Goal: Task Accomplishment & Management: Use online tool/utility

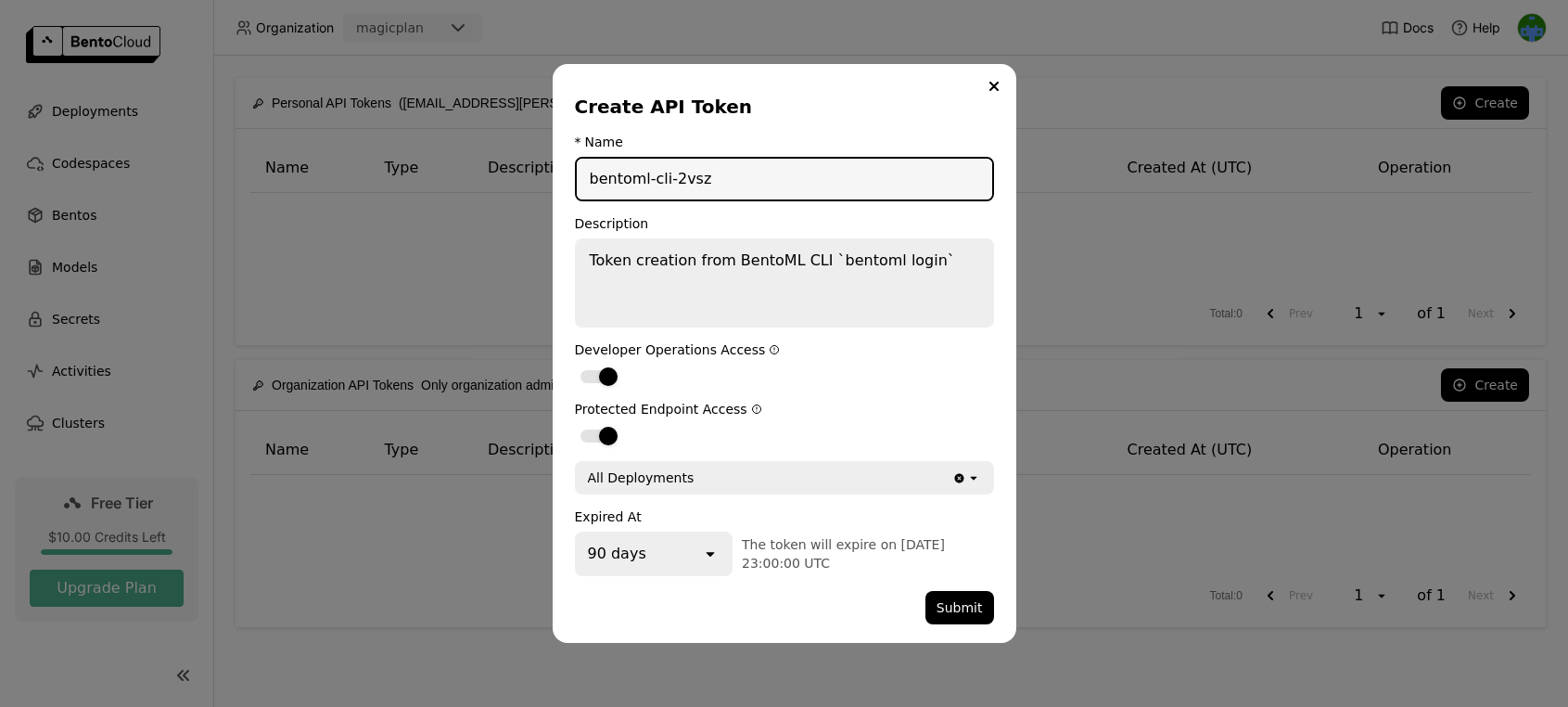
click at [874, 276] on textarea "Token creation from BentoML CLI `bentoml login`" at bounding box center [784, 283] width 415 height 85
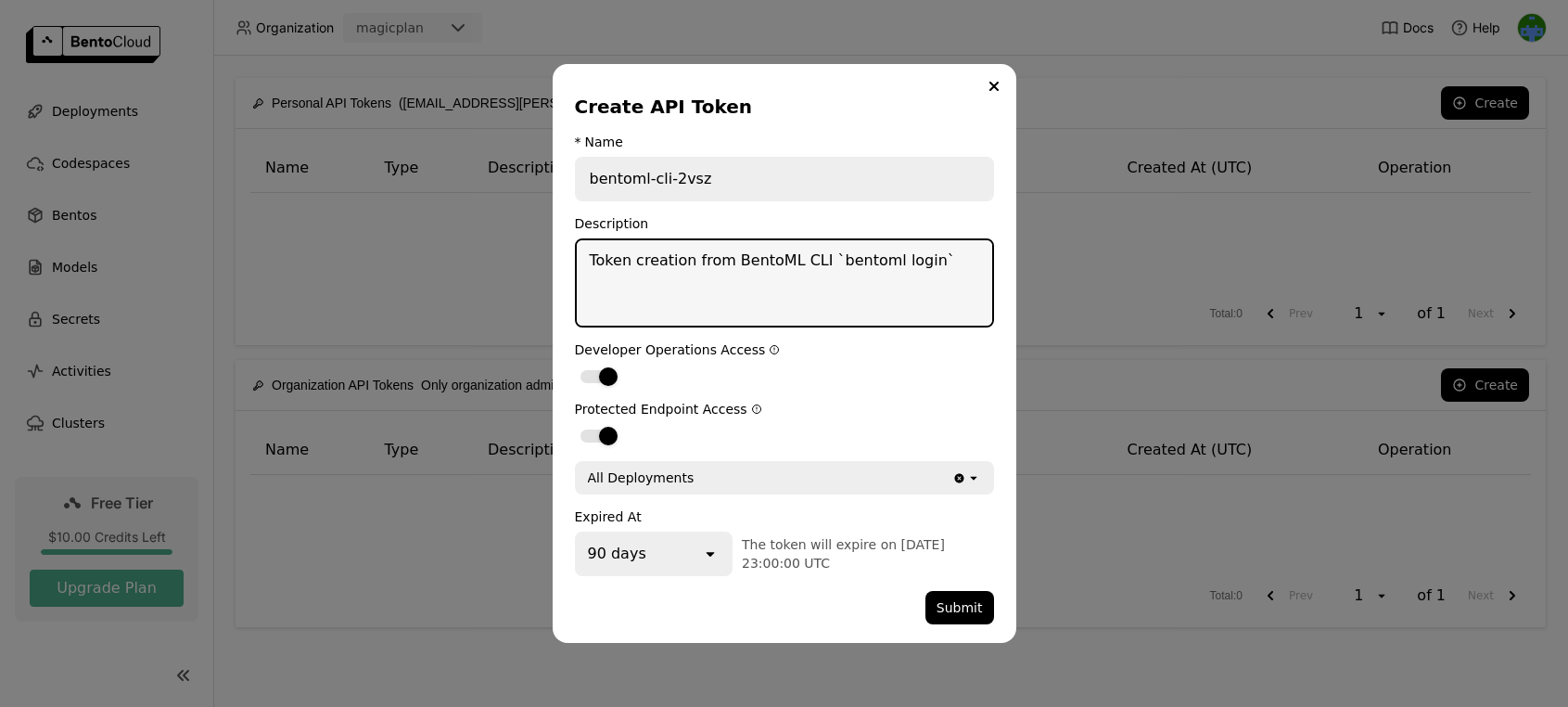
click at [946, 278] on textarea "Token creation from BentoML CLI `bentoml login`" at bounding box center [784, 283] width 415 height 85
click at [645, 563] on div "90 days" at bounding box center [638, 553] width 125 height 40
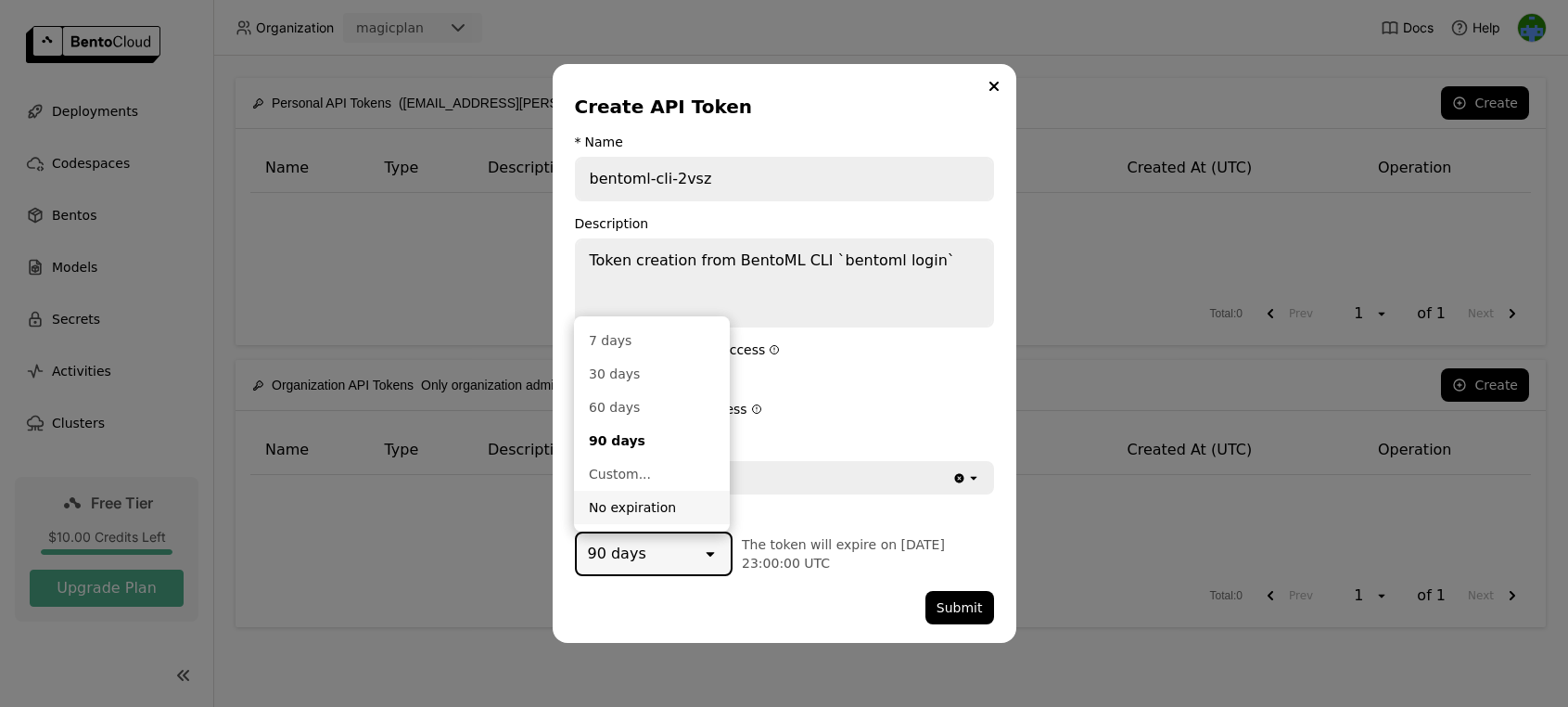
click at [681, 509] on div "No expiration" at bounding box center [652, 507] width 126 height 19
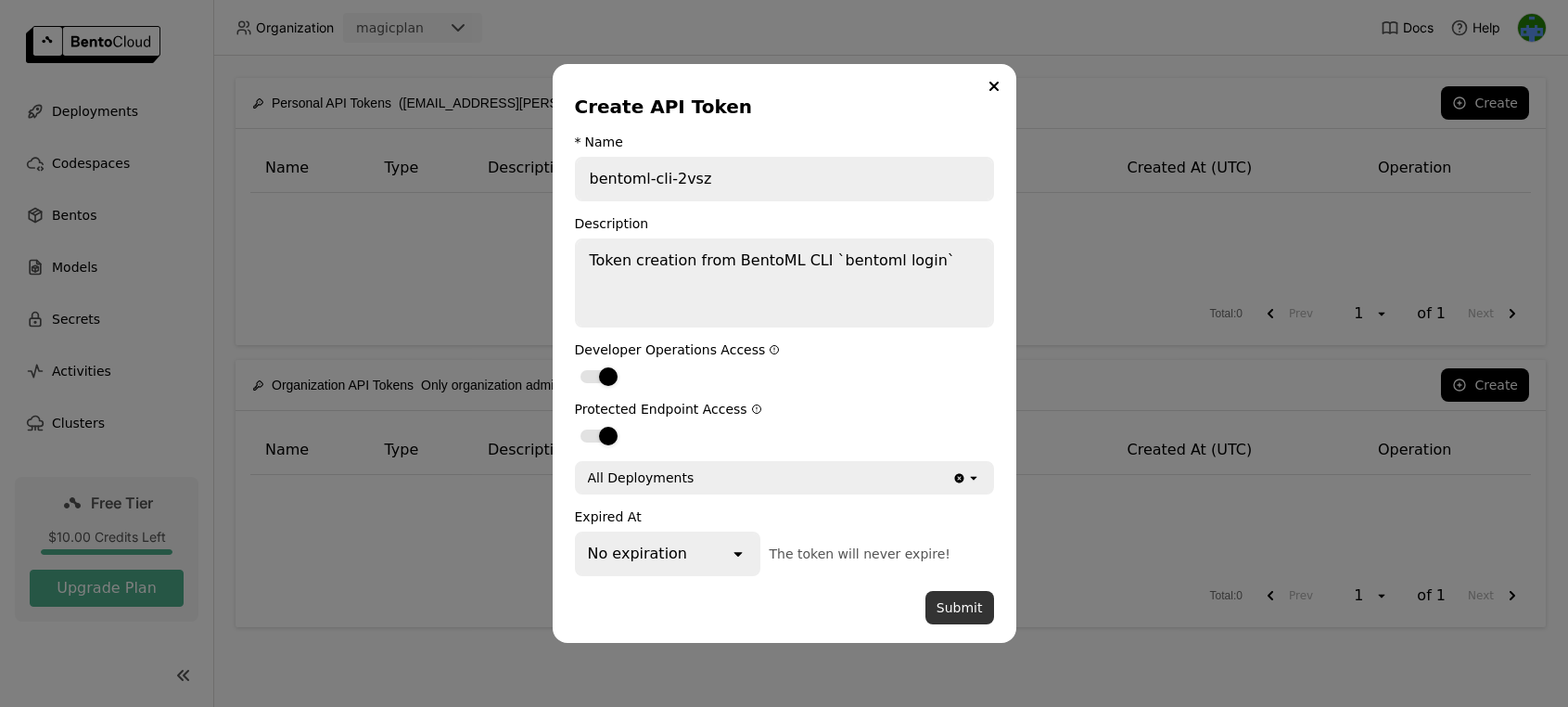
click at [965, 600] on button "Submit" at bounding box center [960, 607] width 69 height 34
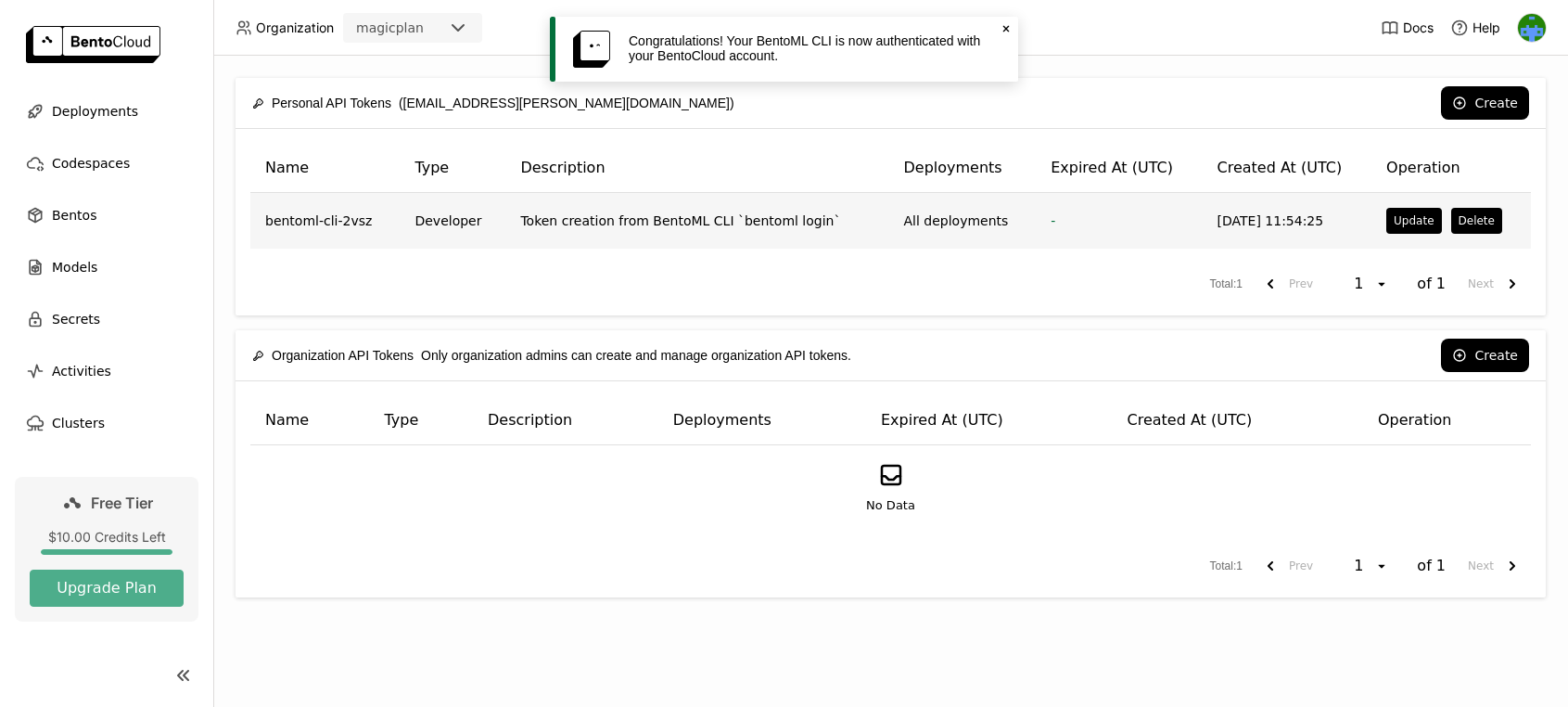
click at [584, 235] on td "Token creation from BentoML CLI `bentoml login`" at bounding box center [697, 220] width 383 height 55
click at [1072, 218] on td "-" at bounding box center [1118, 220] width 166 height 55
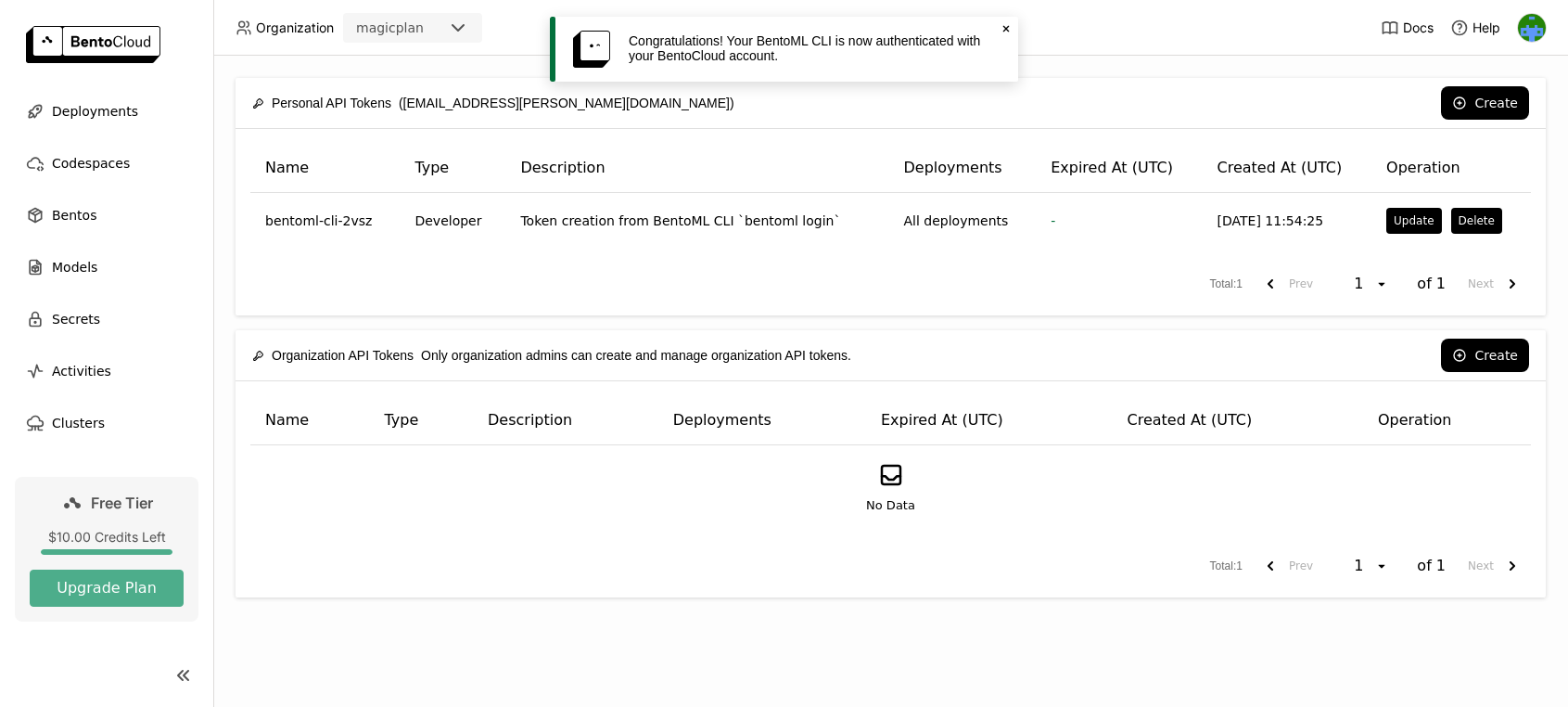
click at [440, 272] on div "Total : 1 Prev 1 open of 1 Next" at bounding box center [891, 284] width 1281 height 34
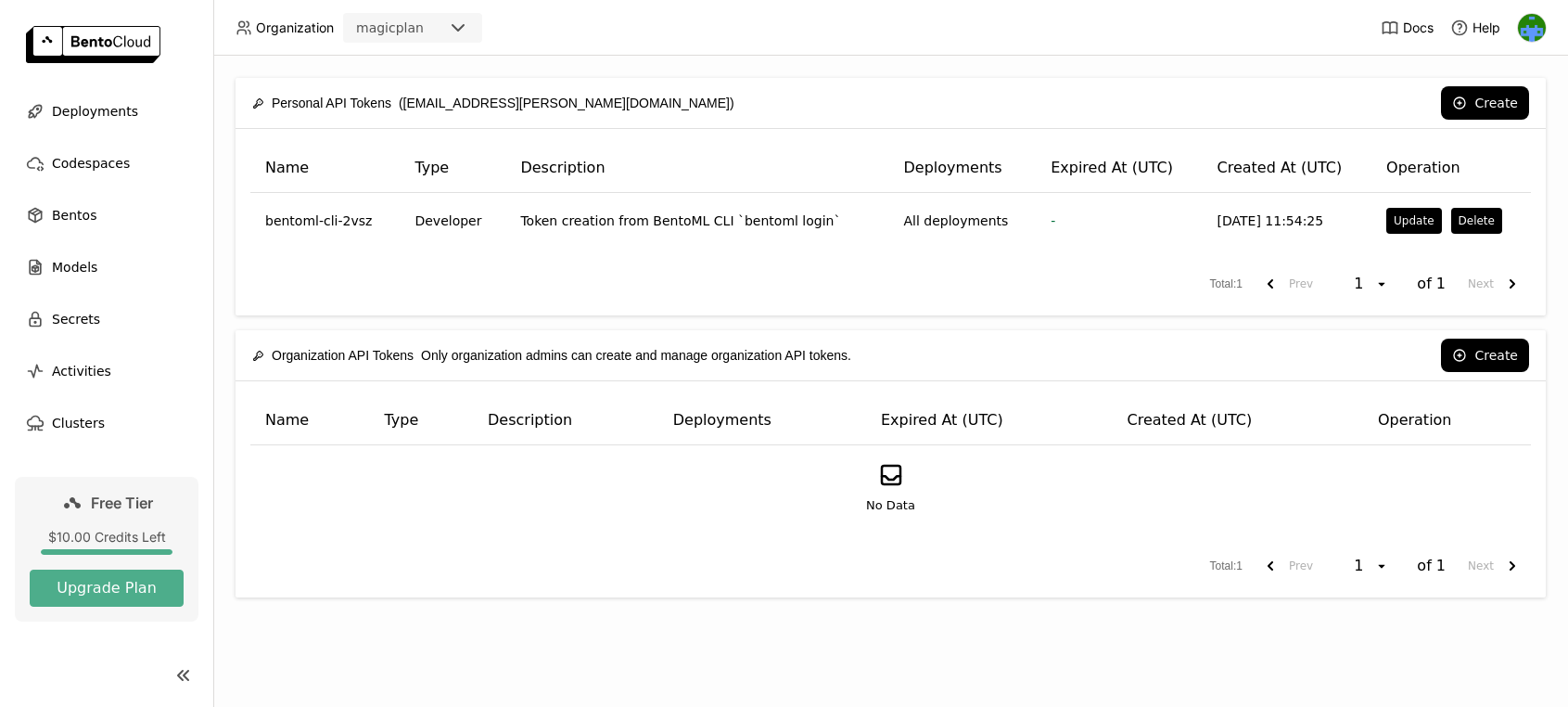
click at [1108, 264] on div "Name Type Description Deployments Expired At (UTC) Created At (UTC) Operation b…" at bounding box center [891, 222] width 1311 height 187
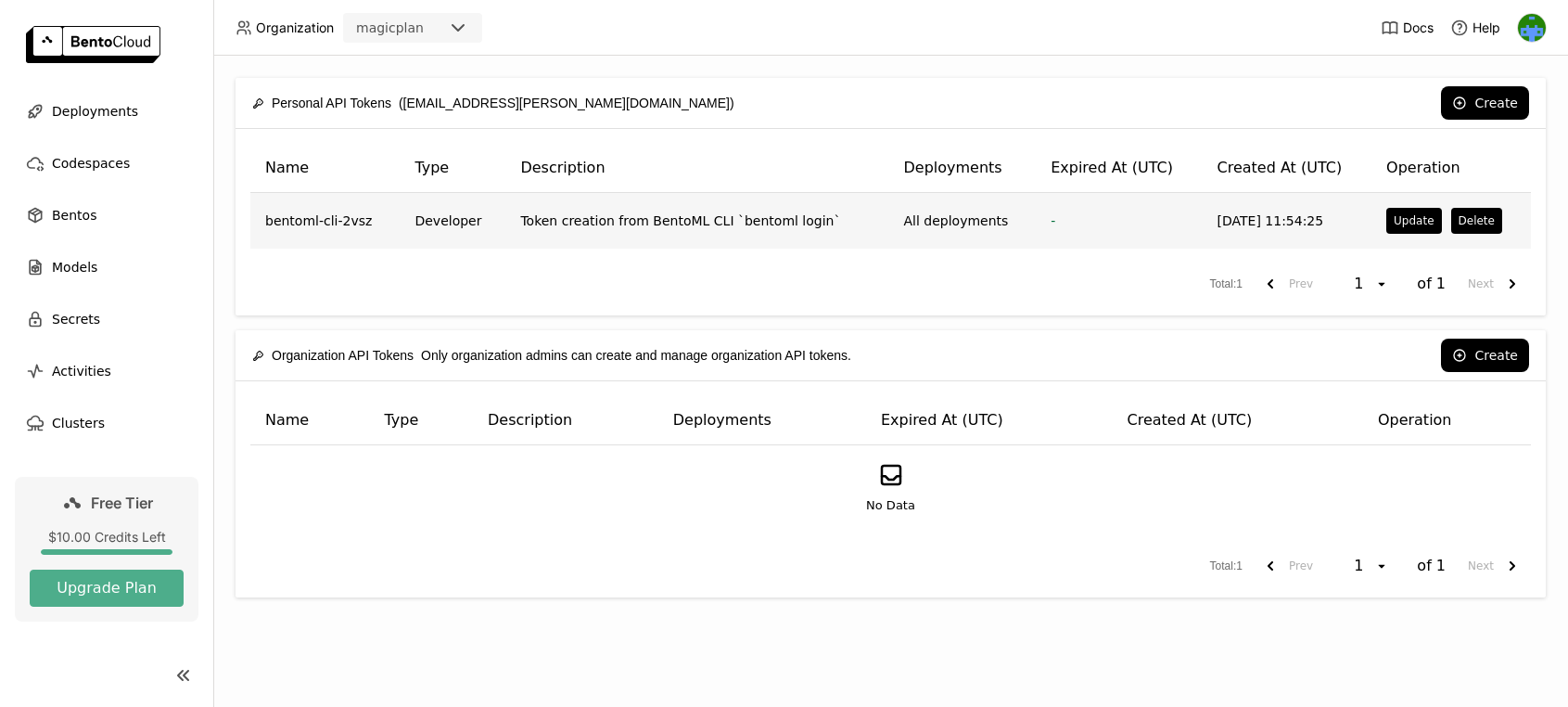
click at [1109, 220] on td "-" at bounding box center [1118, 220] width 166 height 55
click at [1406, 213] on button "Update" at bounding box center [1414, 221] width 54 height 26
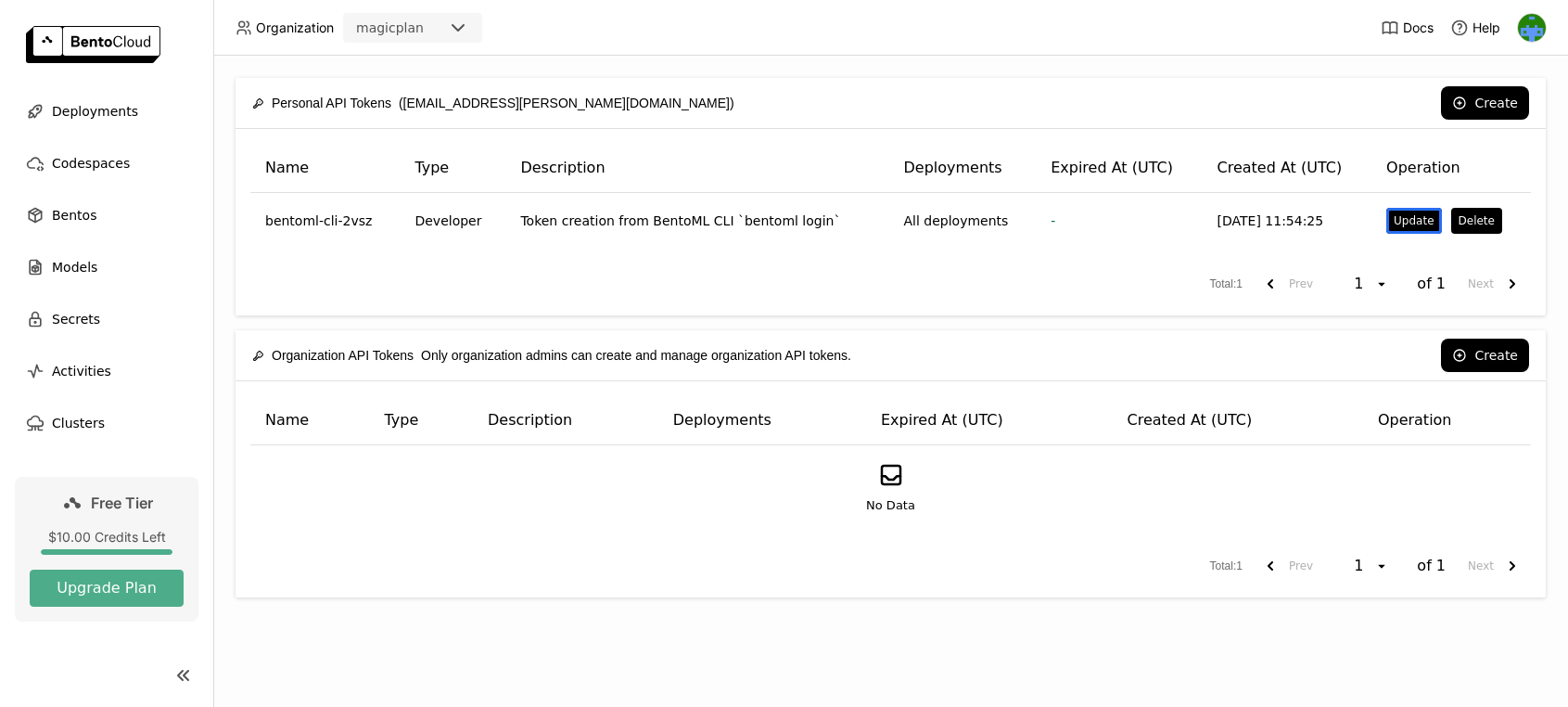
click at [797, 314] on div "Name Type Description Deployments Expired At (UTC) Created At (UTC) Operation b…" at bounding box center [891, 222] width 1311 height 187
click at [85, 294] on ul "Deployments Codespaces Bentos Models Secrets Activities Clusters" at bounding box center [106, 267] width 213 height 348
click at [83, 272] on span "Models" at bounding box center [74, 268] width 45 height 23
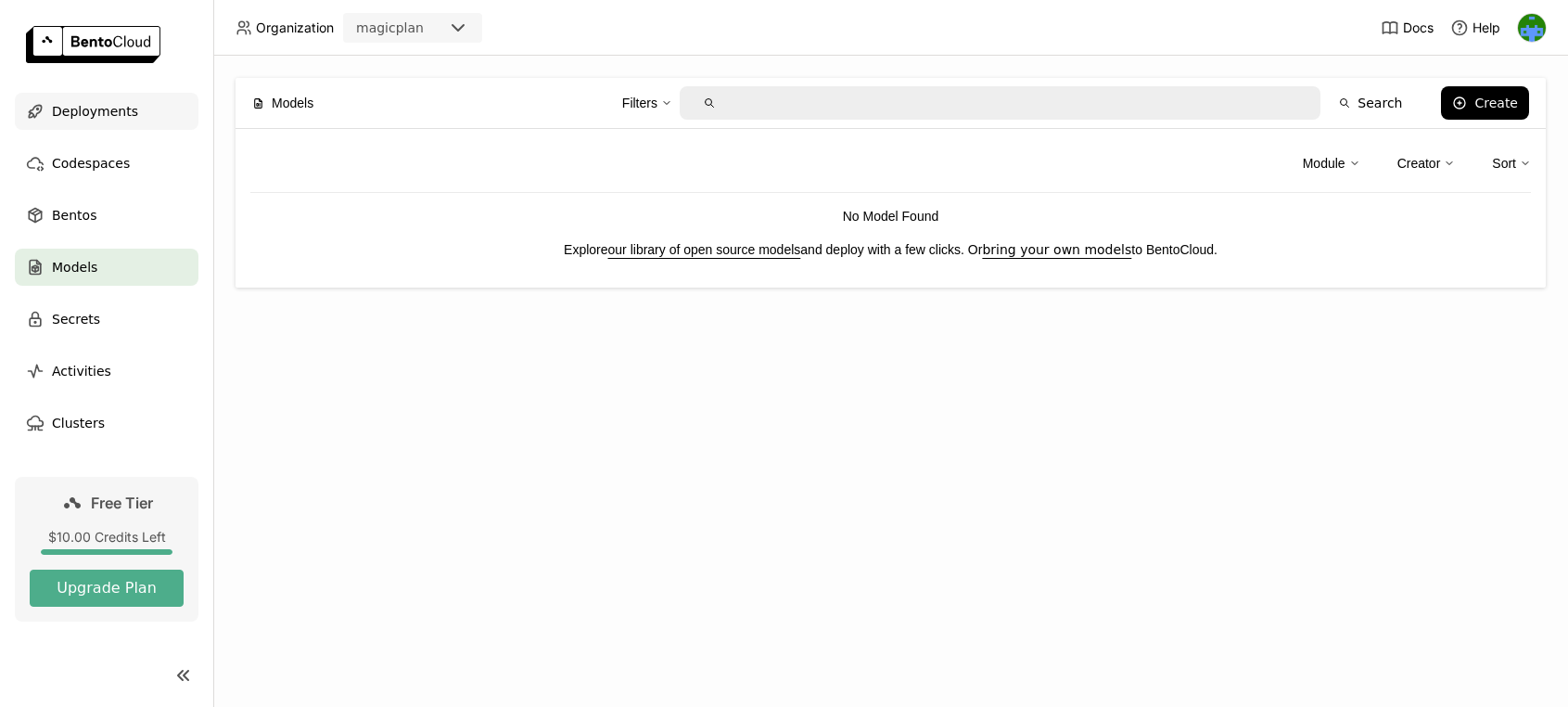
click at [112, 128] on div "Deployments" at bounding box center [107, 112] width 184 height 38
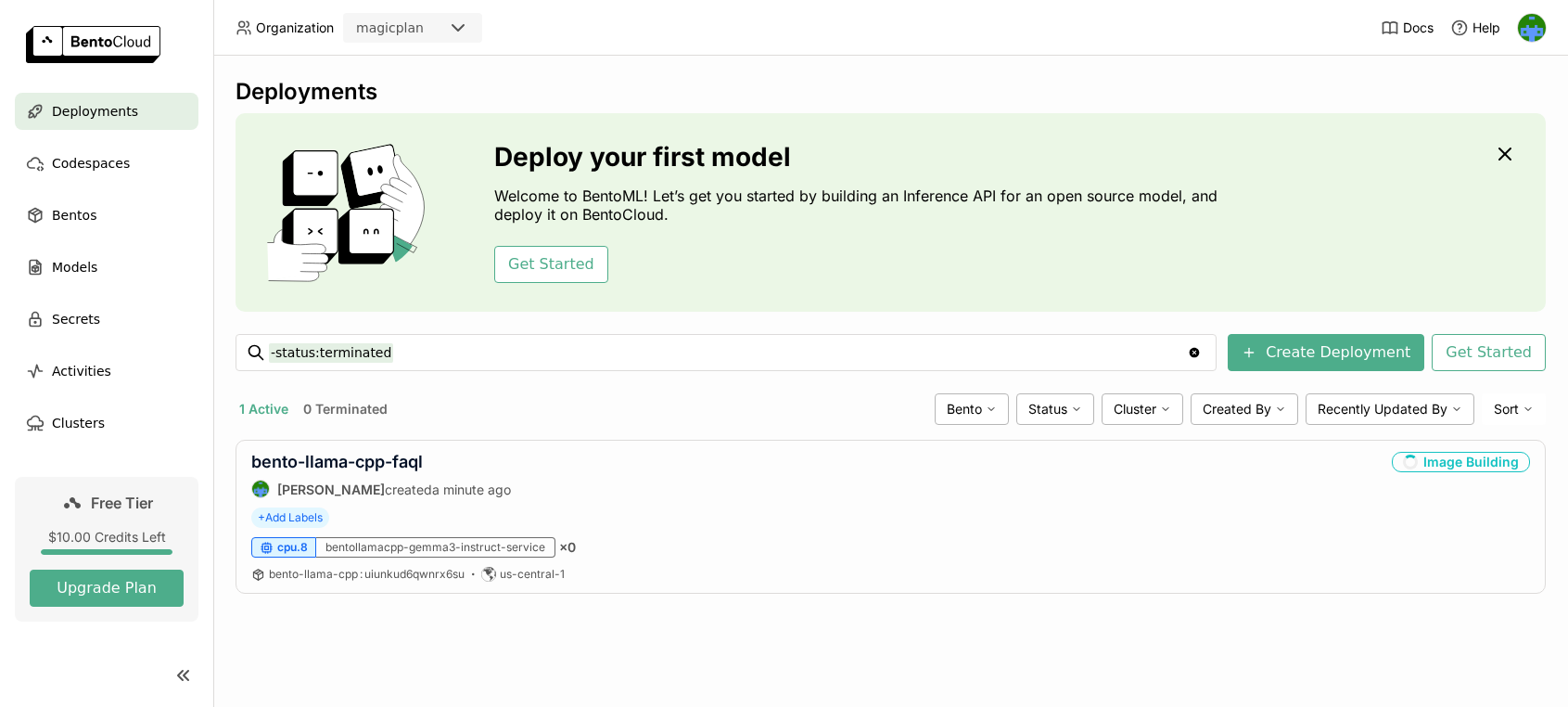
click at [686, 647] on div "Deployments Deploy your first model Welcome to BentoML! Let’s get you started b…" at bounding box center [890, 380] width 1355 height 651
click at [576, 645] on div "Deployments Deploy your first model Welcome to BentoML! Let’s get you started b…" at bounding box center [890, 380] width 1355 height 651
click at [370, 462] on link "bento-llama-cpp-faql" at bounding box center [337, 461] width 172 height 20
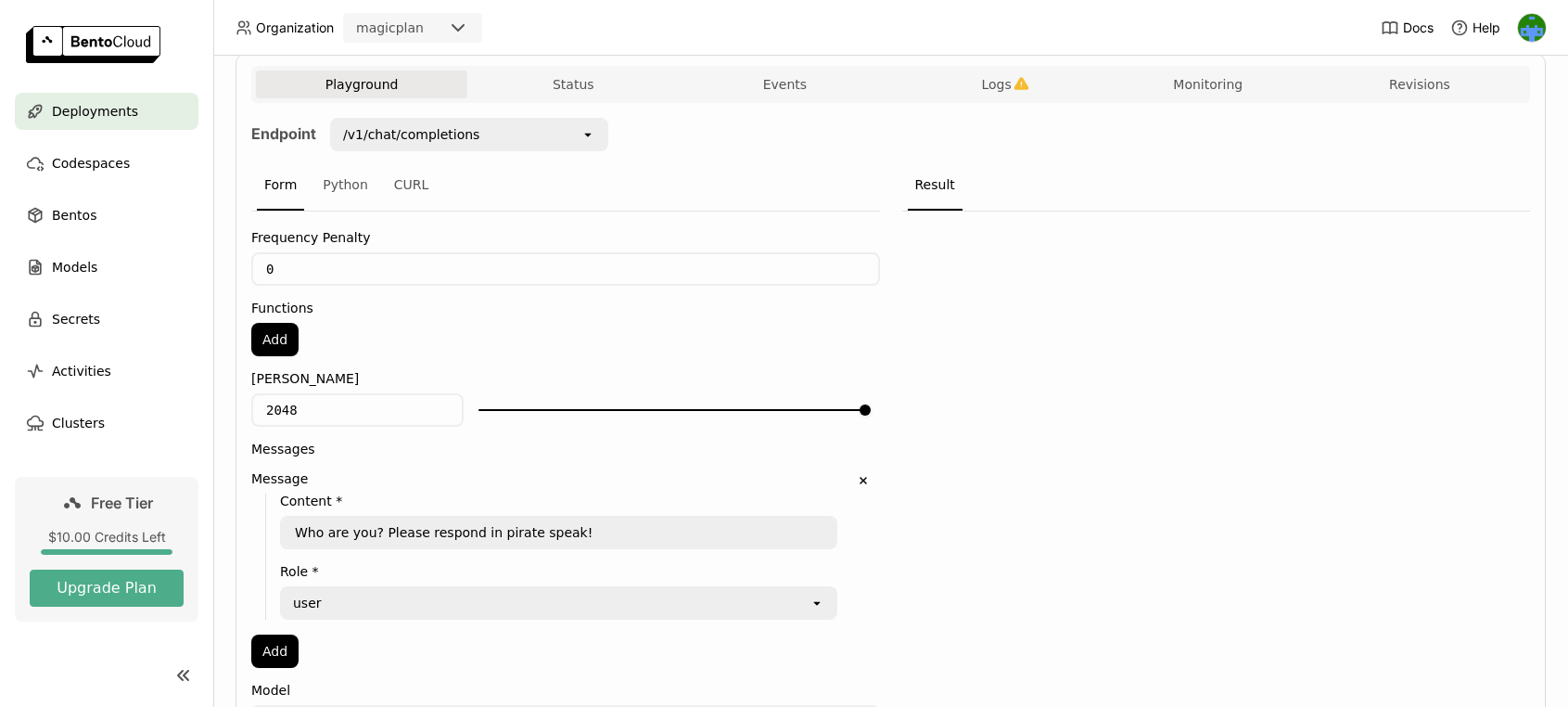
scroll to position [466, 0]
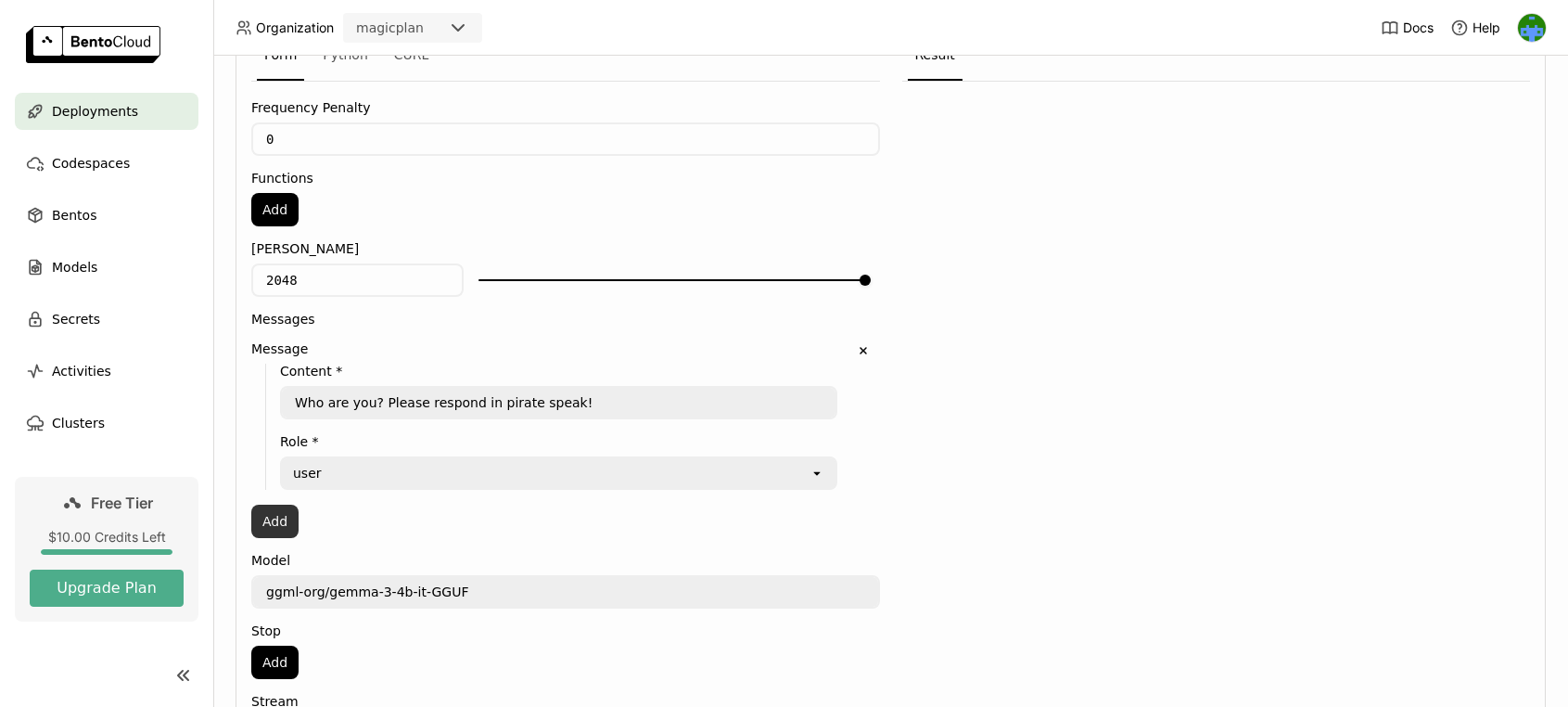
click at [271, 504] on button "Add" at bounding box center [275, 521] width 47 height 34
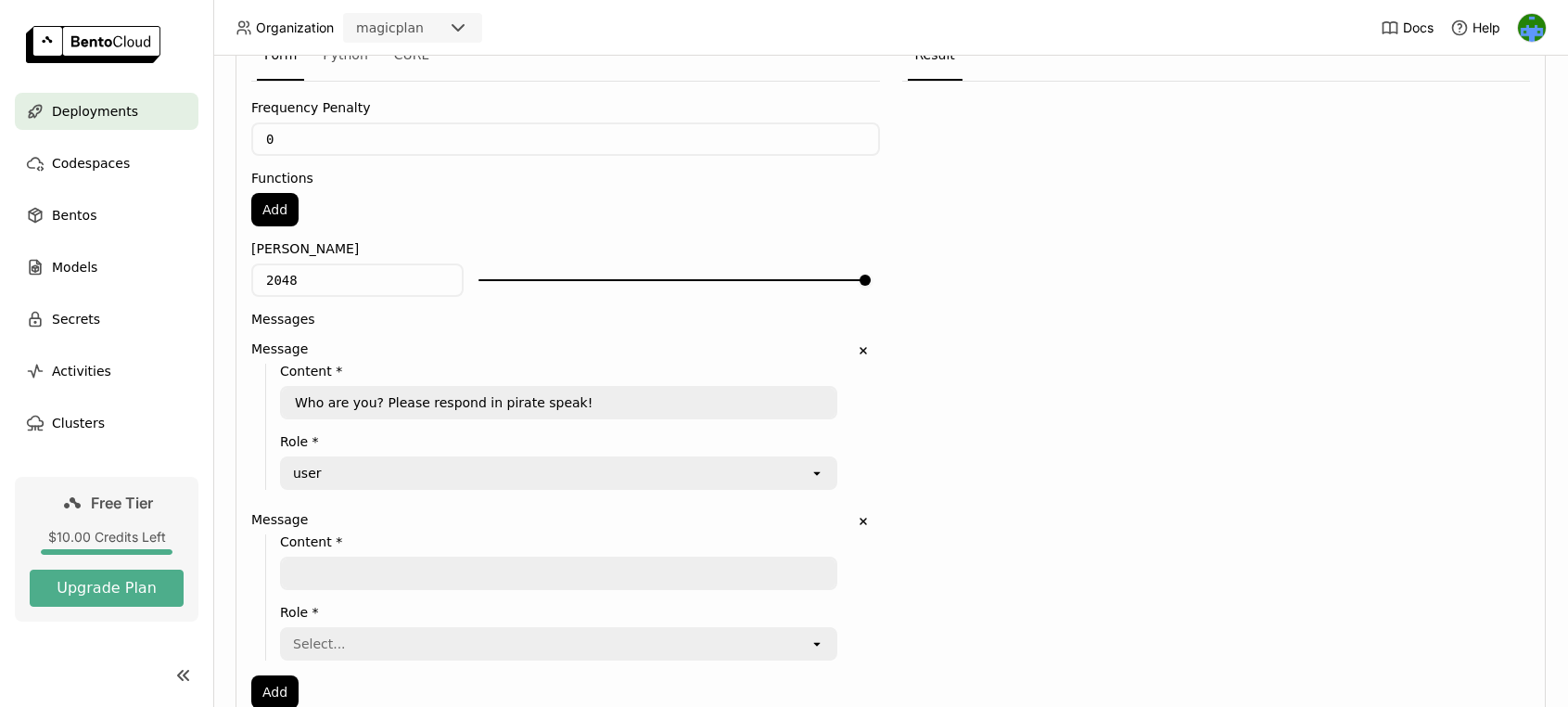
scroll to position [626, 0]
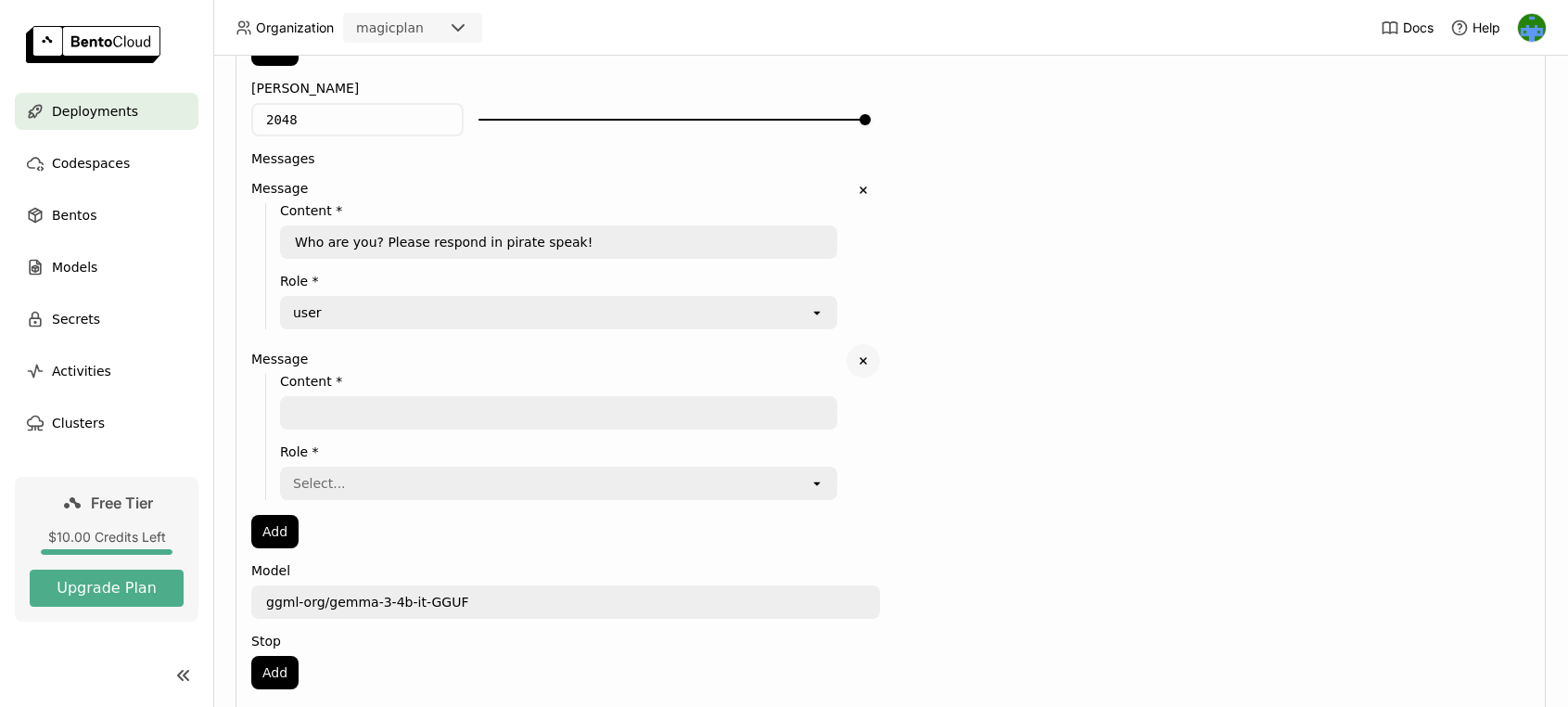
click at [868, 354] on icon "Delete" at bounding box center [864, 361] width 17 height 17
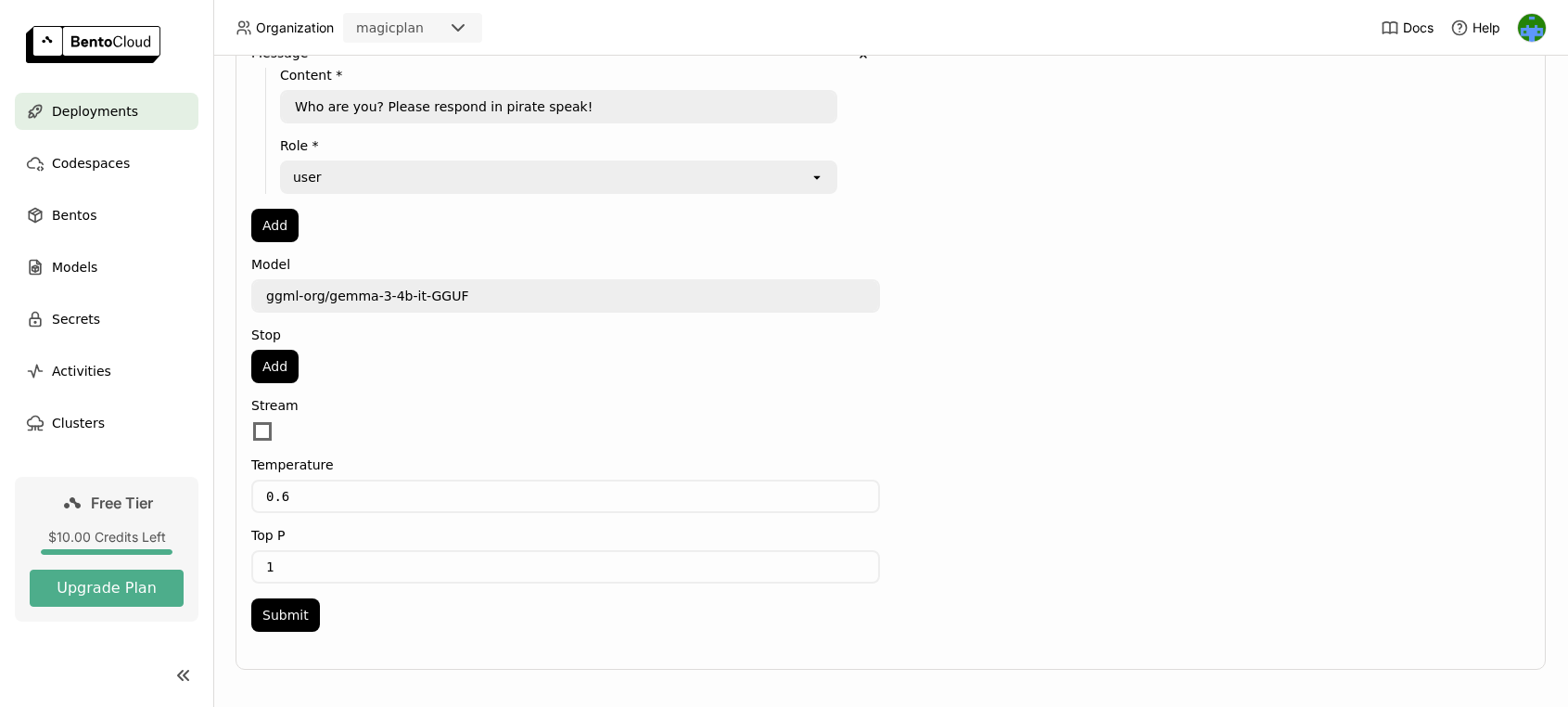
scroll to position [775, 0]
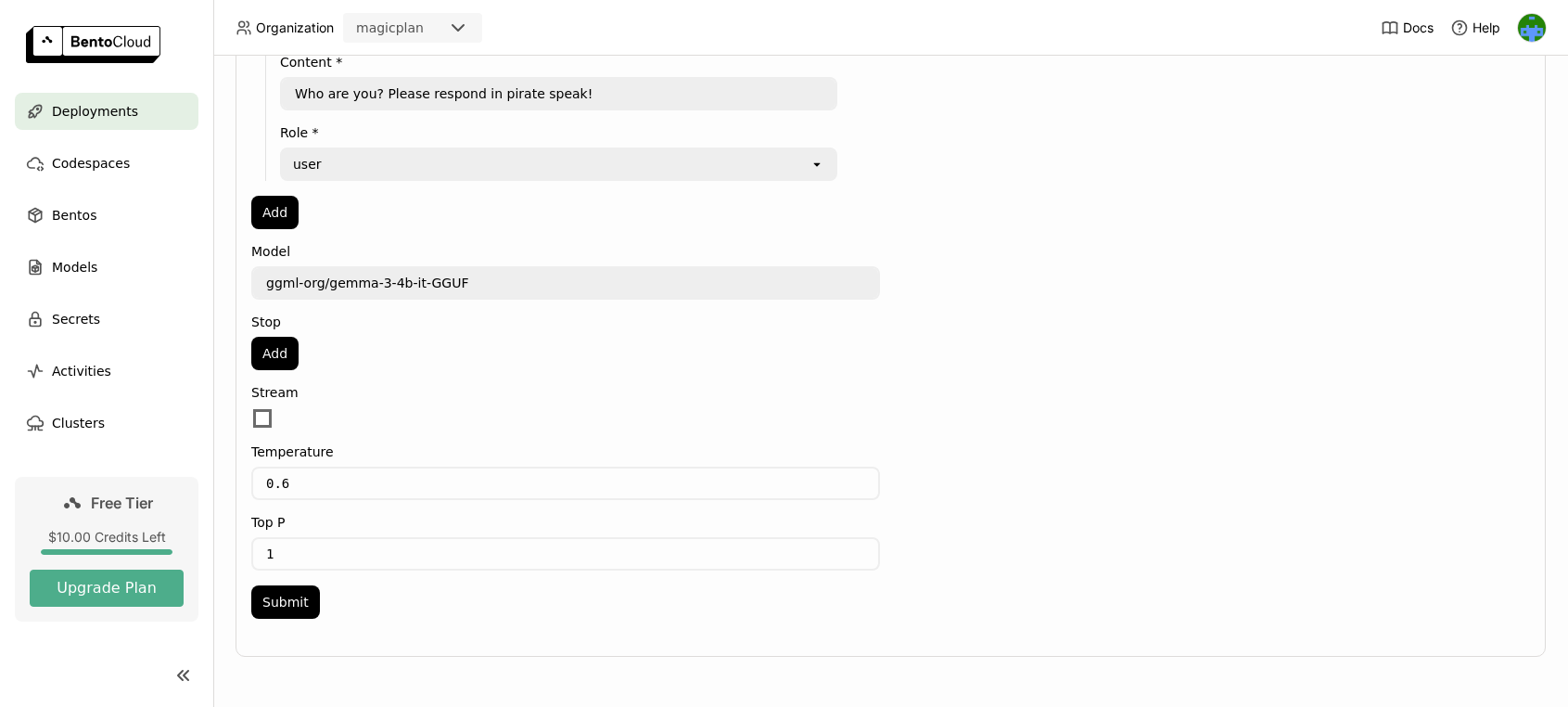
click at [565, 277] on textarea "ggml-org/gemma-3-4b-it-GGUF" at bounding box center [566, 283] width 625 height 30
click at [462, 337] on div "Add" at bounding box center [566, 354] width 629 height 34
click at [280, 605] on button "Submit" at bounding box center [285, 602] width 69 height 34
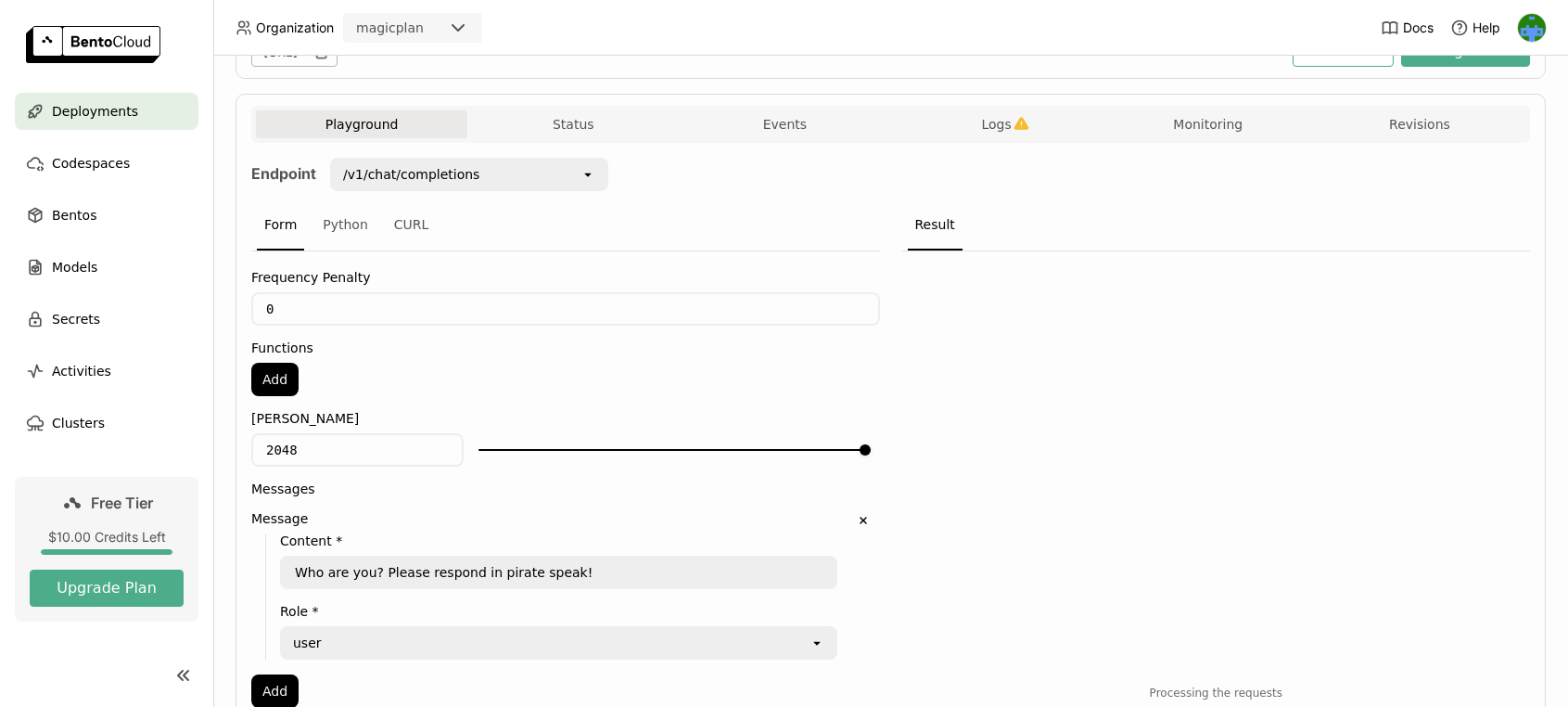
scroll to position [318, 0]
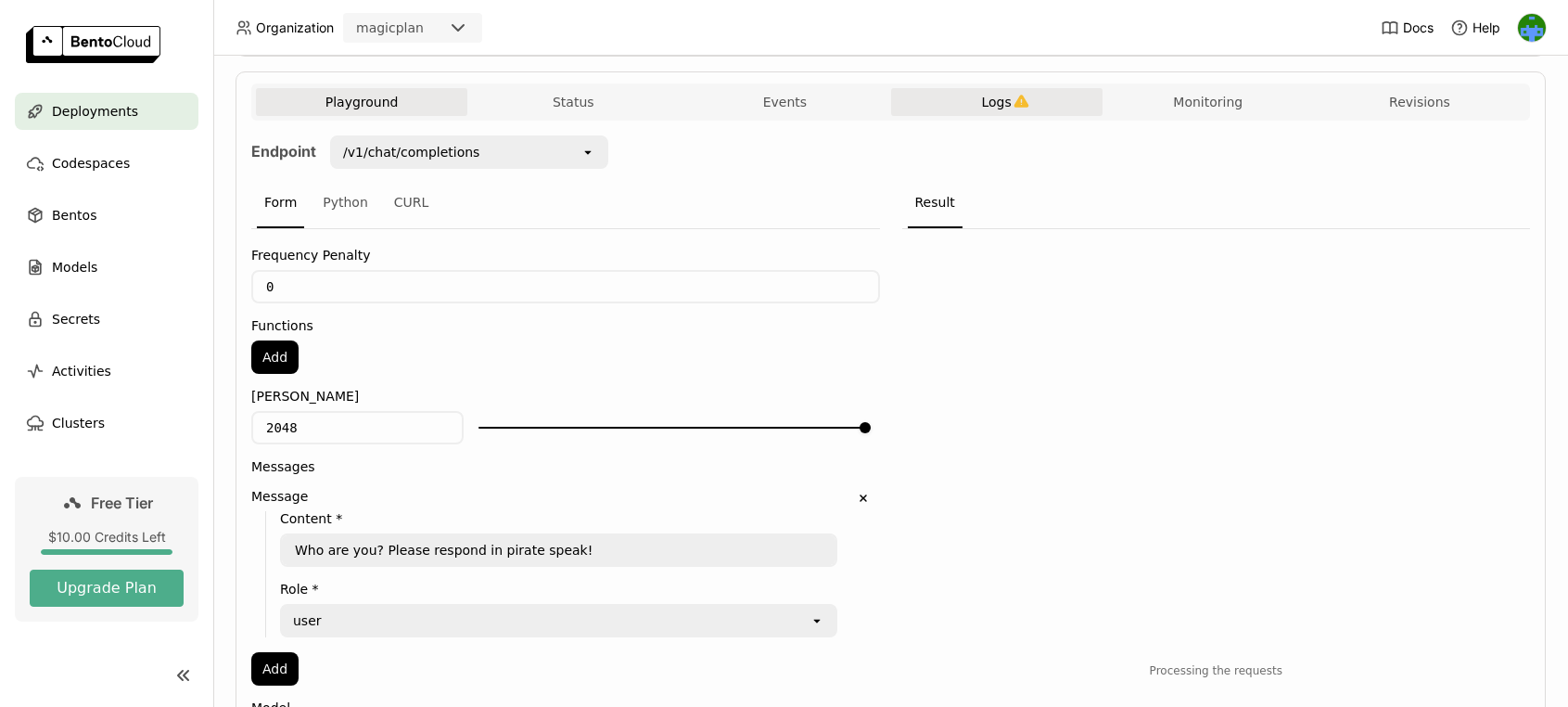
click at [986, 104] on span "Logs" at bounding box center [996, 102] width 30 height 17
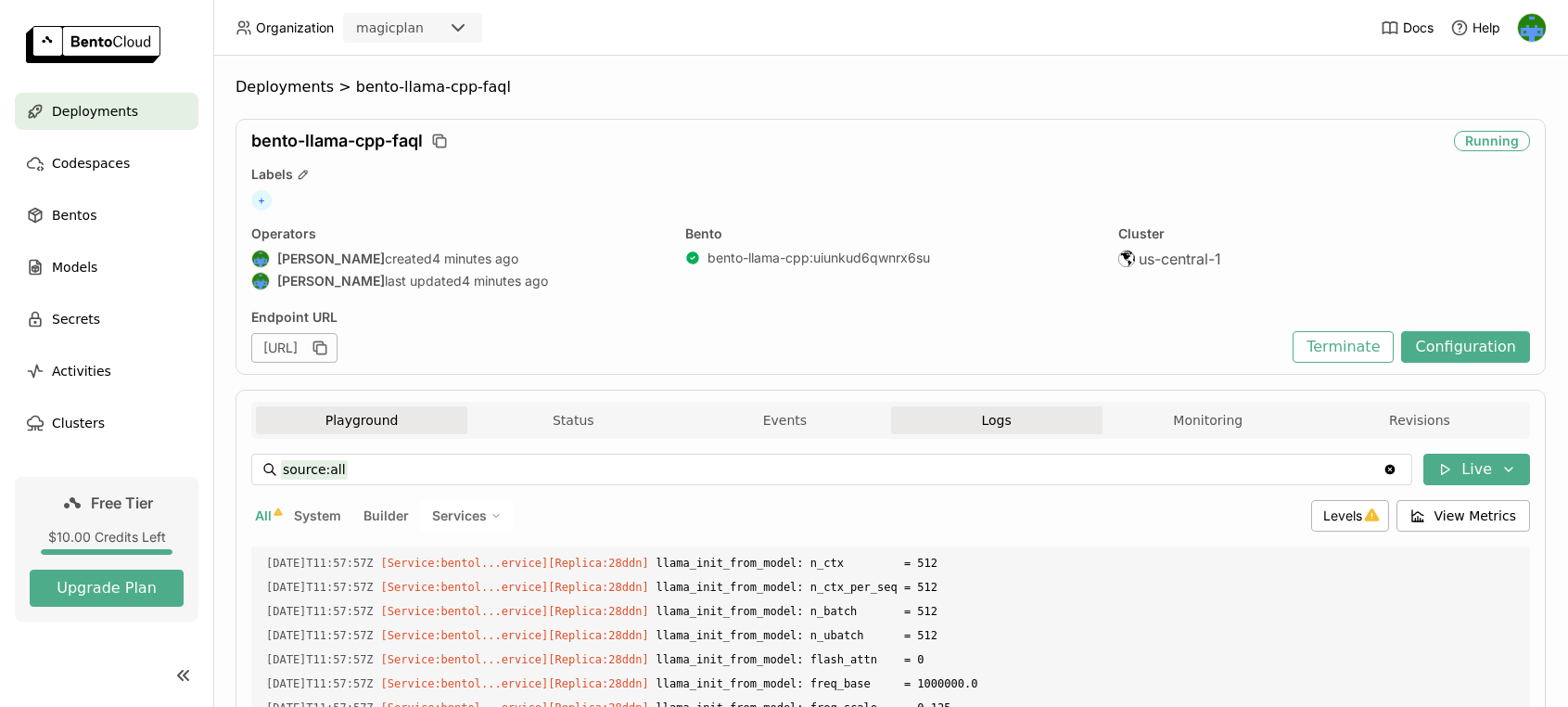
click at [392, 412] on button "Playground" at bounding box center [361, 421] width 211 height 28
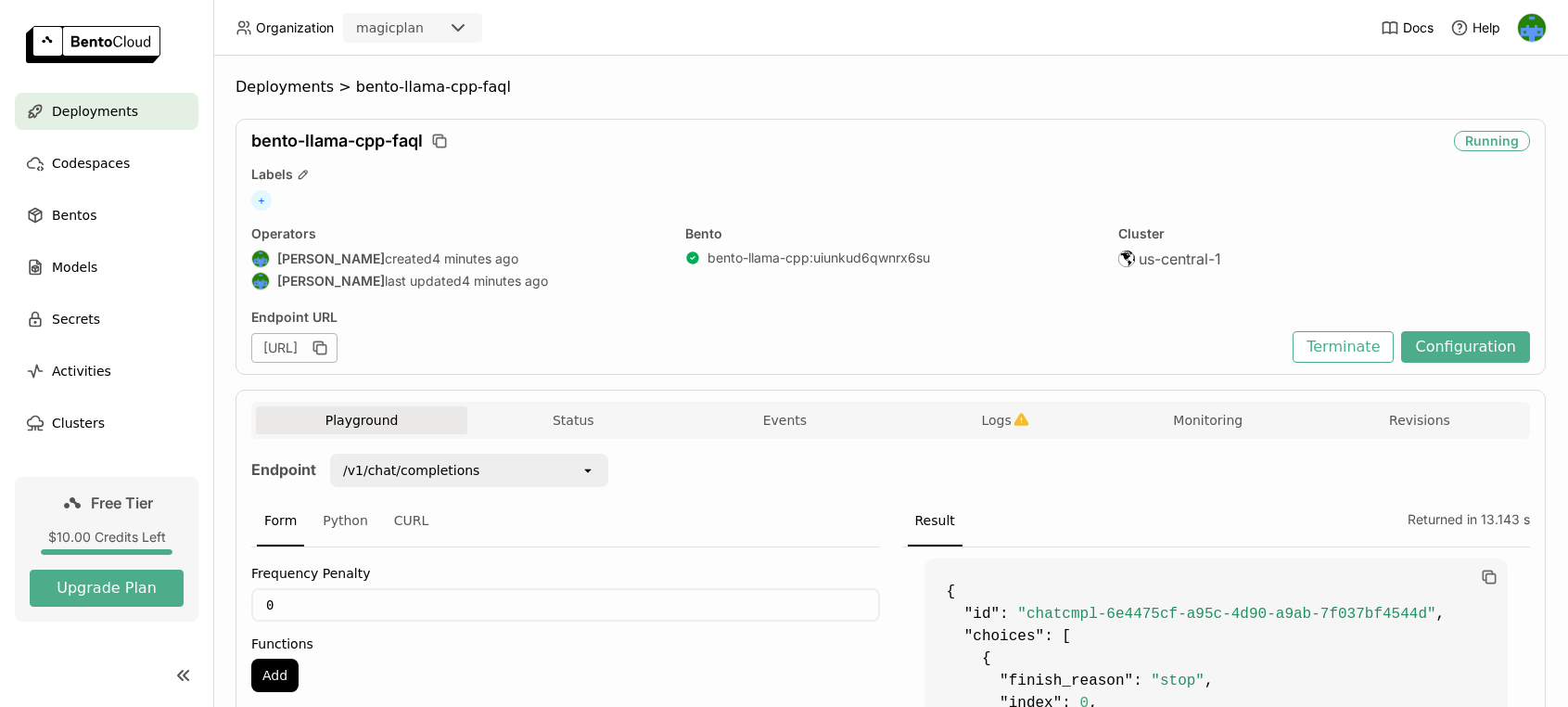
scroll to position [33, 0]
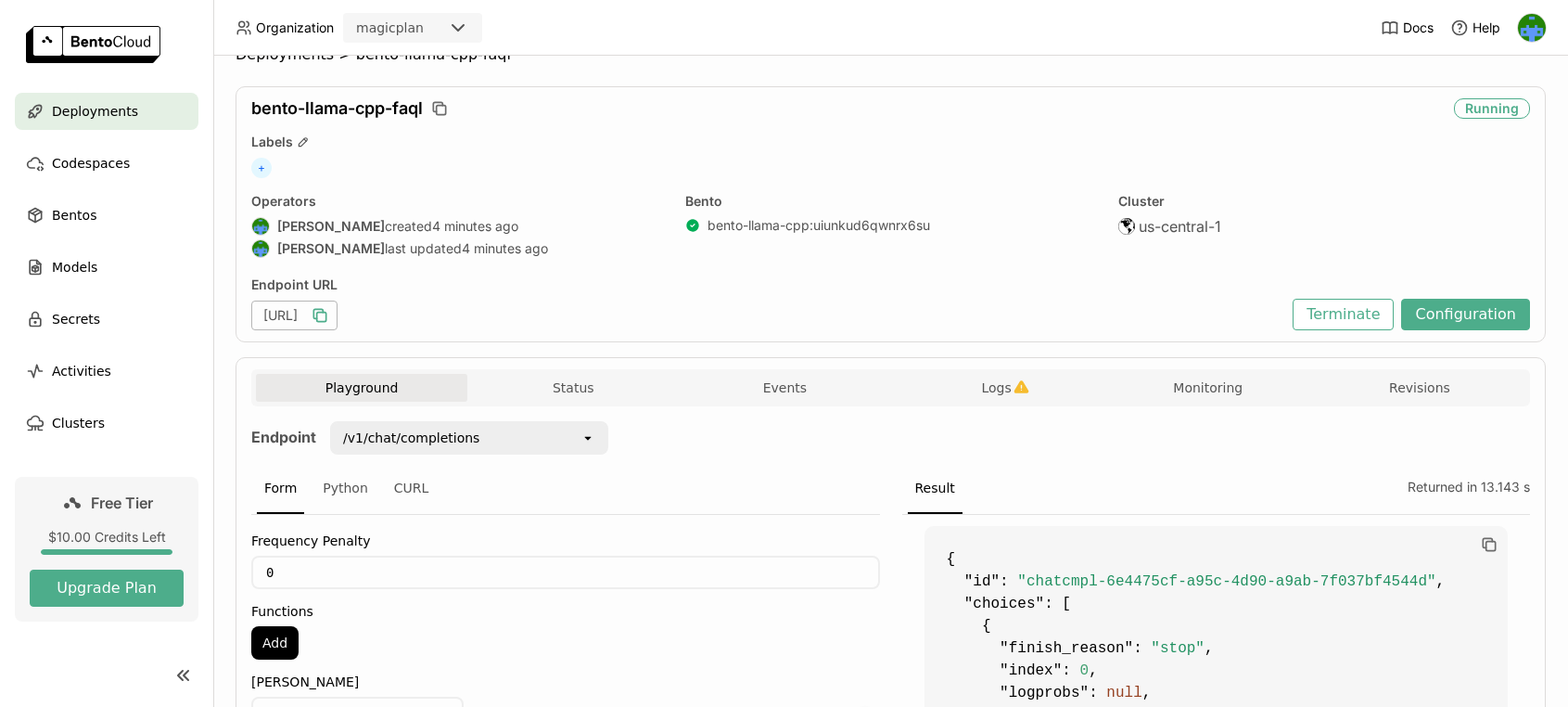
click at [327, 315] on icon "button" at bounding box center [322, 317] width 9 height 9
click at [853, 314] on div "[URL]" at bounding box center [767, 315] width 1032 height 30
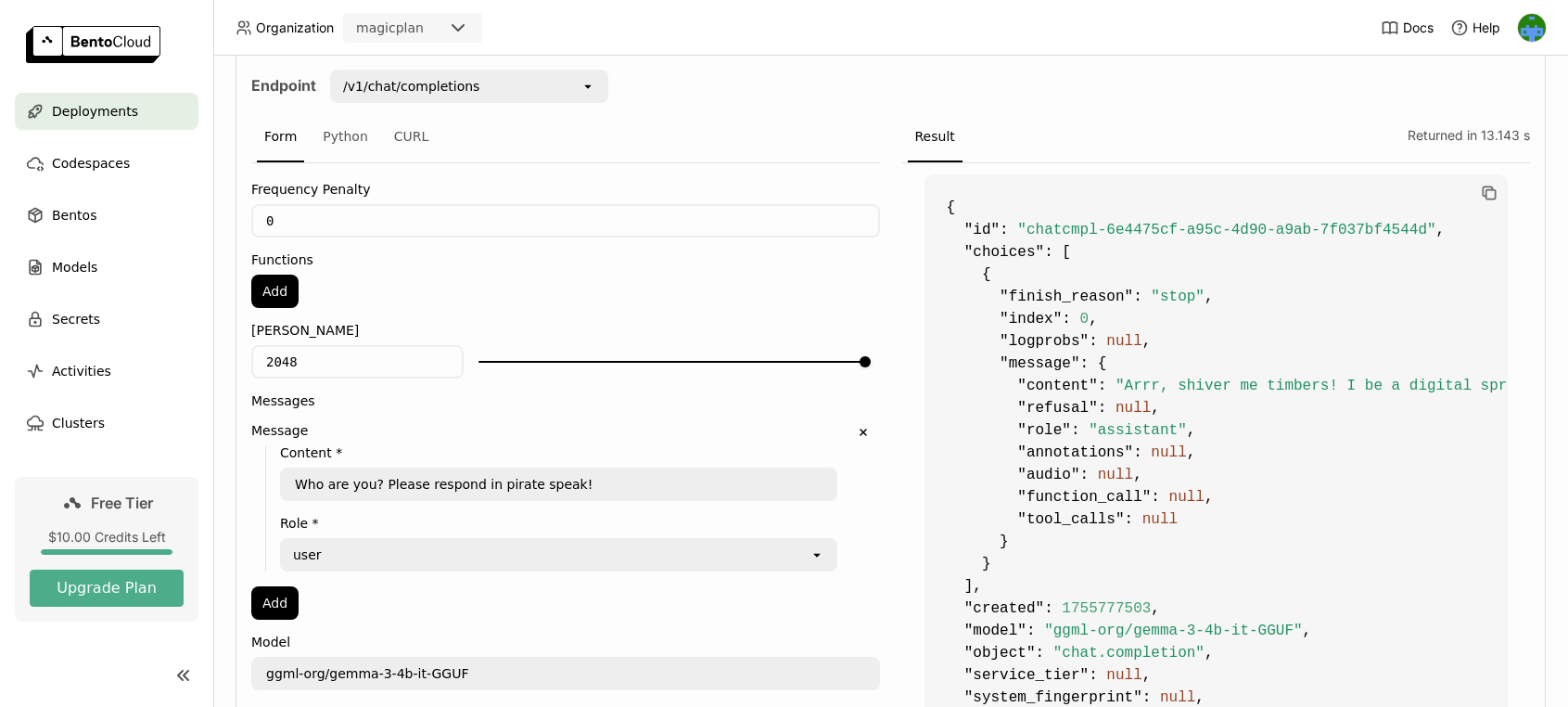
scroll to position [775, 0]
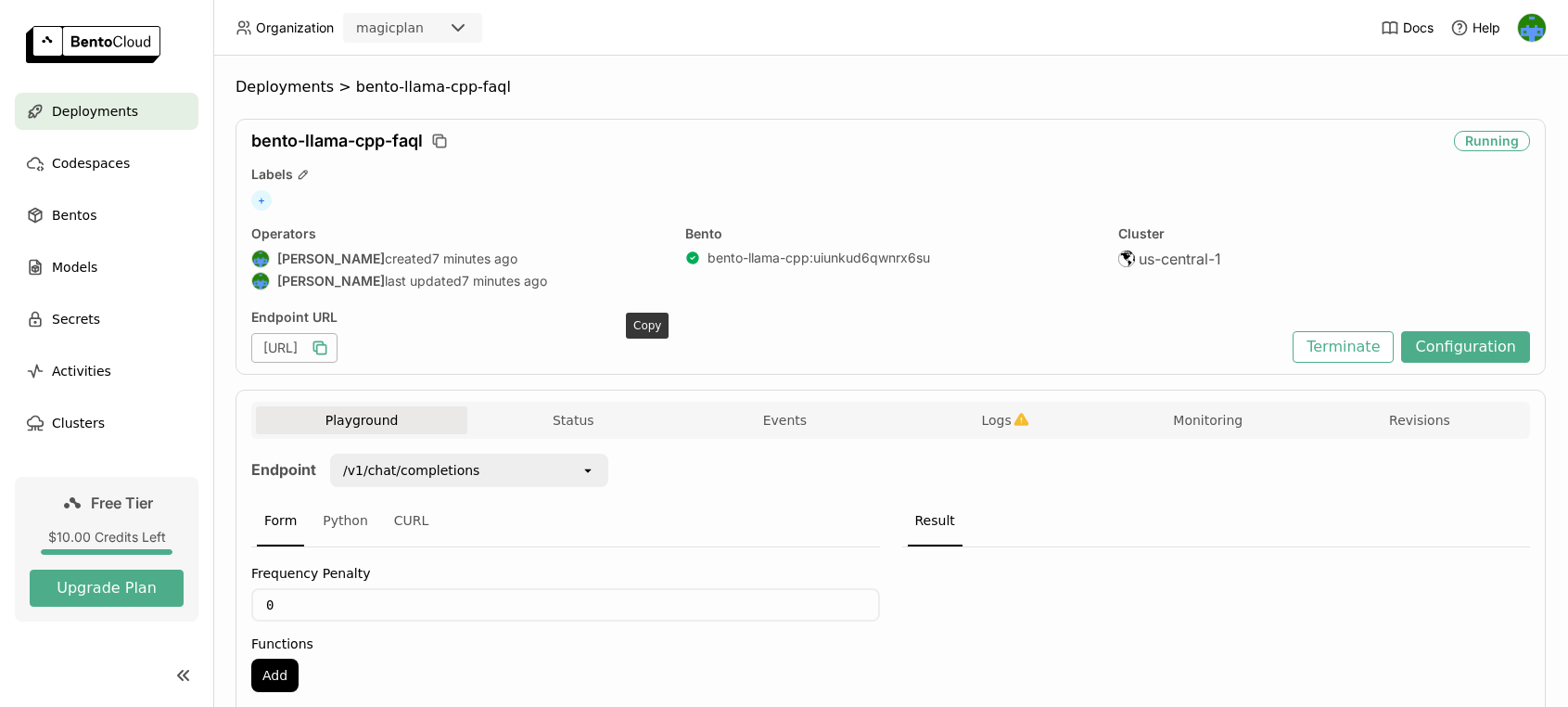
click at [330, 346] on icon "button" at bounding box center [320, 348] width 19 height 19
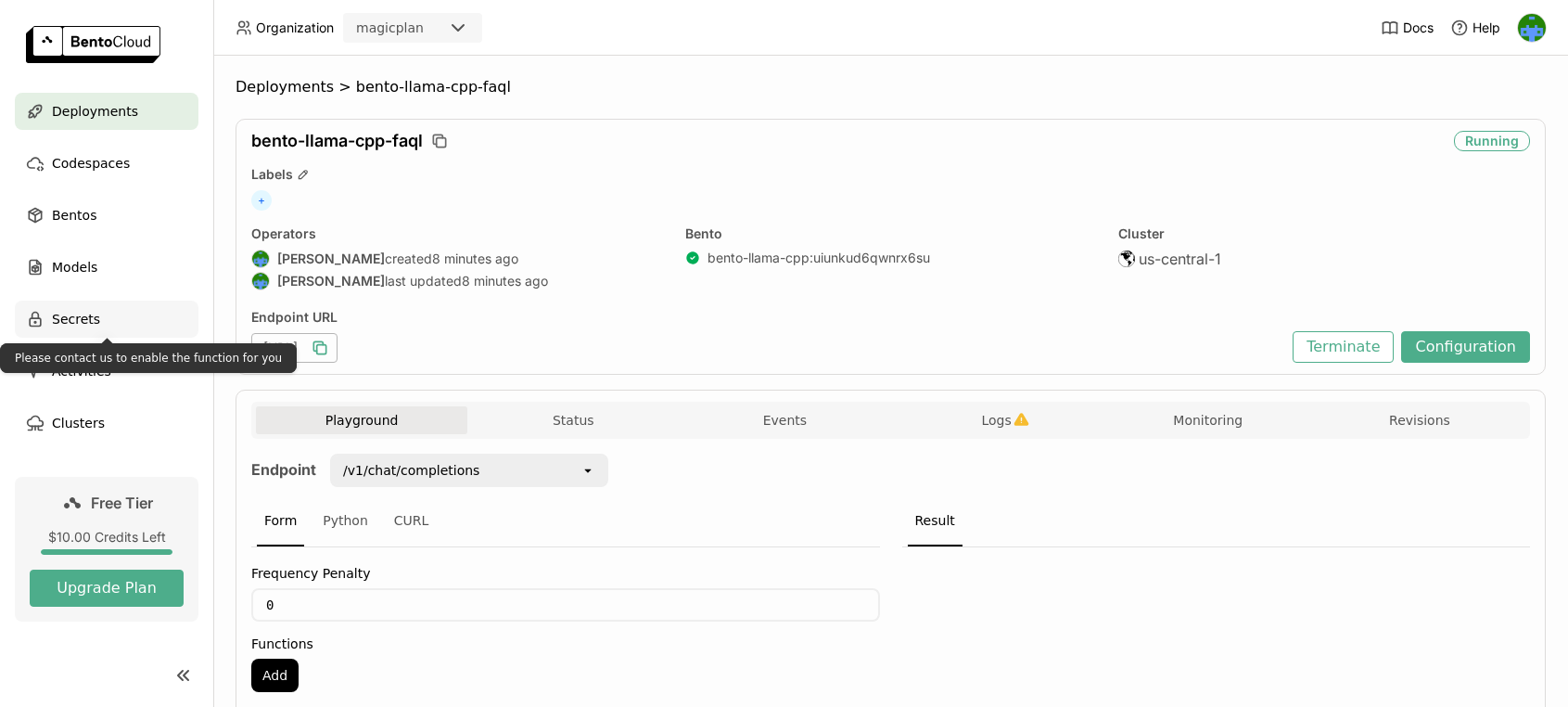
click at [101, 320] on div "Secrets" at bounding box center [107, 319] width 184 height 38
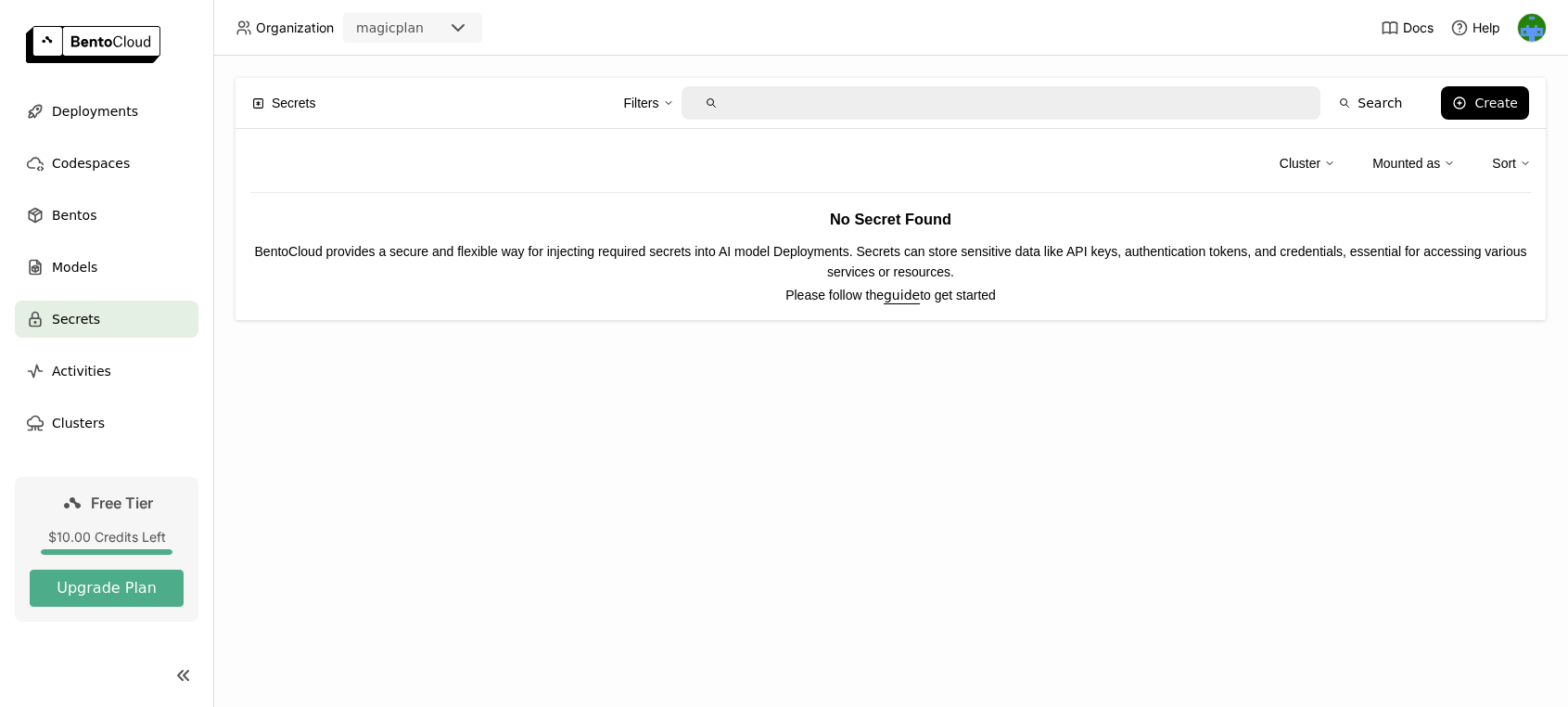
click at [101, 285] on ul "Deployments Codespaces Bentos Models Secrets Activities Clusters" at bounding box center [106, 267] width 213 height 348
click at [101, 270] on div "Models" at bounding box center [107, 268] width 184 height 38
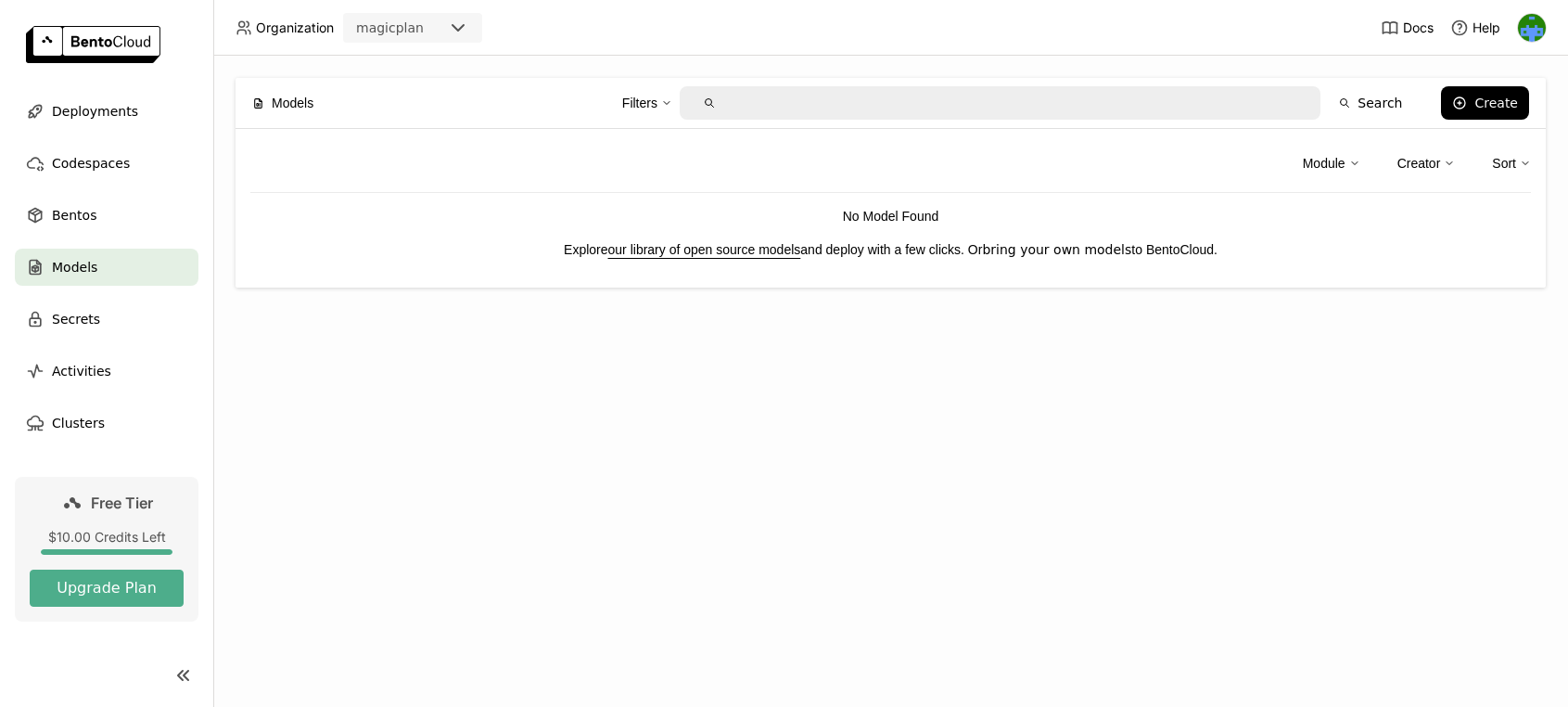
click at [1086, 251] on link "bring your own models" at bounding box center [1056, 250] width 149 height 15
click at [490, 440] on div "Models Filters Search Create Module Creator Sort No Model Found Explore our lib…" at bounding box center [890, 380] width 1355 height 651
click at [1481, 103] on div "Create" at bounding box center [1496, 103] width 43 height 15
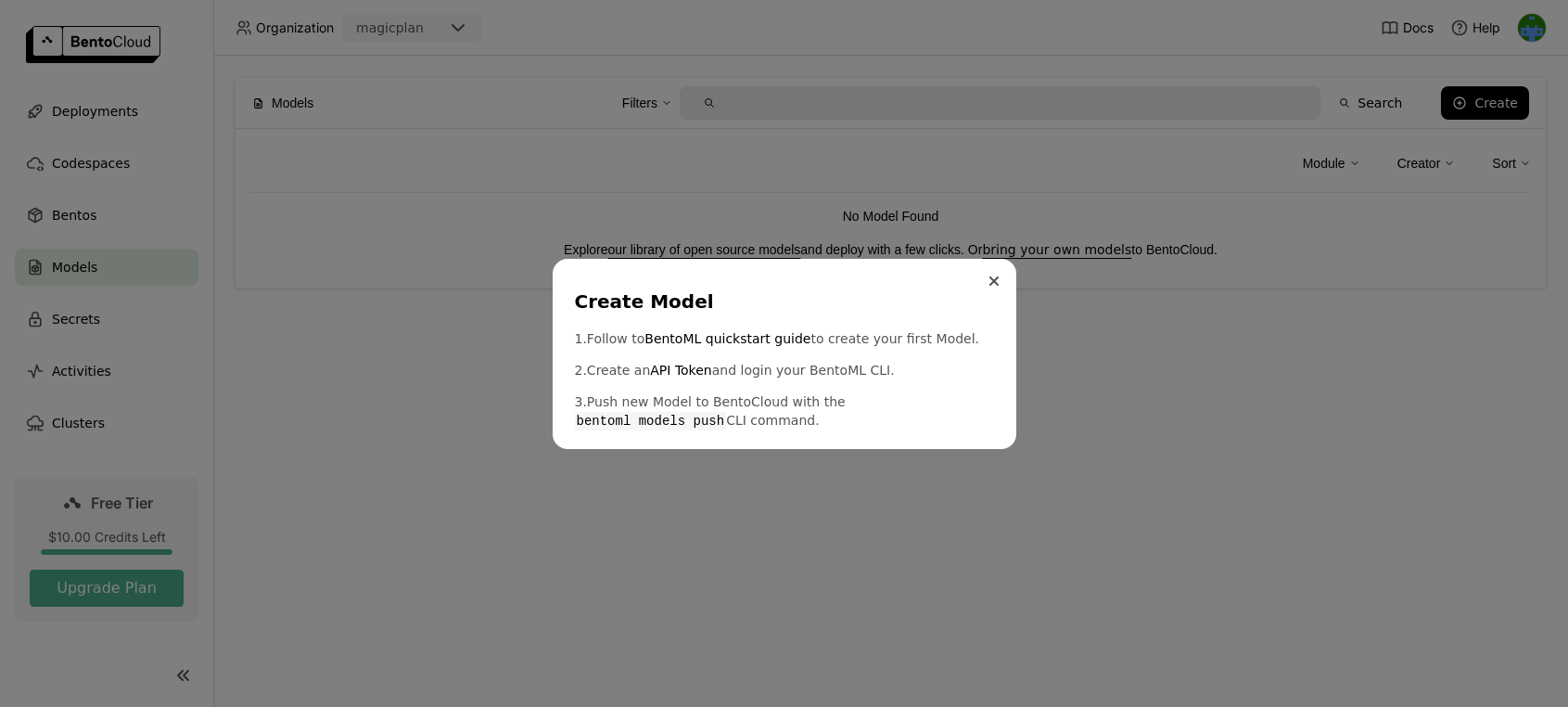
click at [1001, 278] on button "Close" at bounding box center [994, 281] width 23 height 23
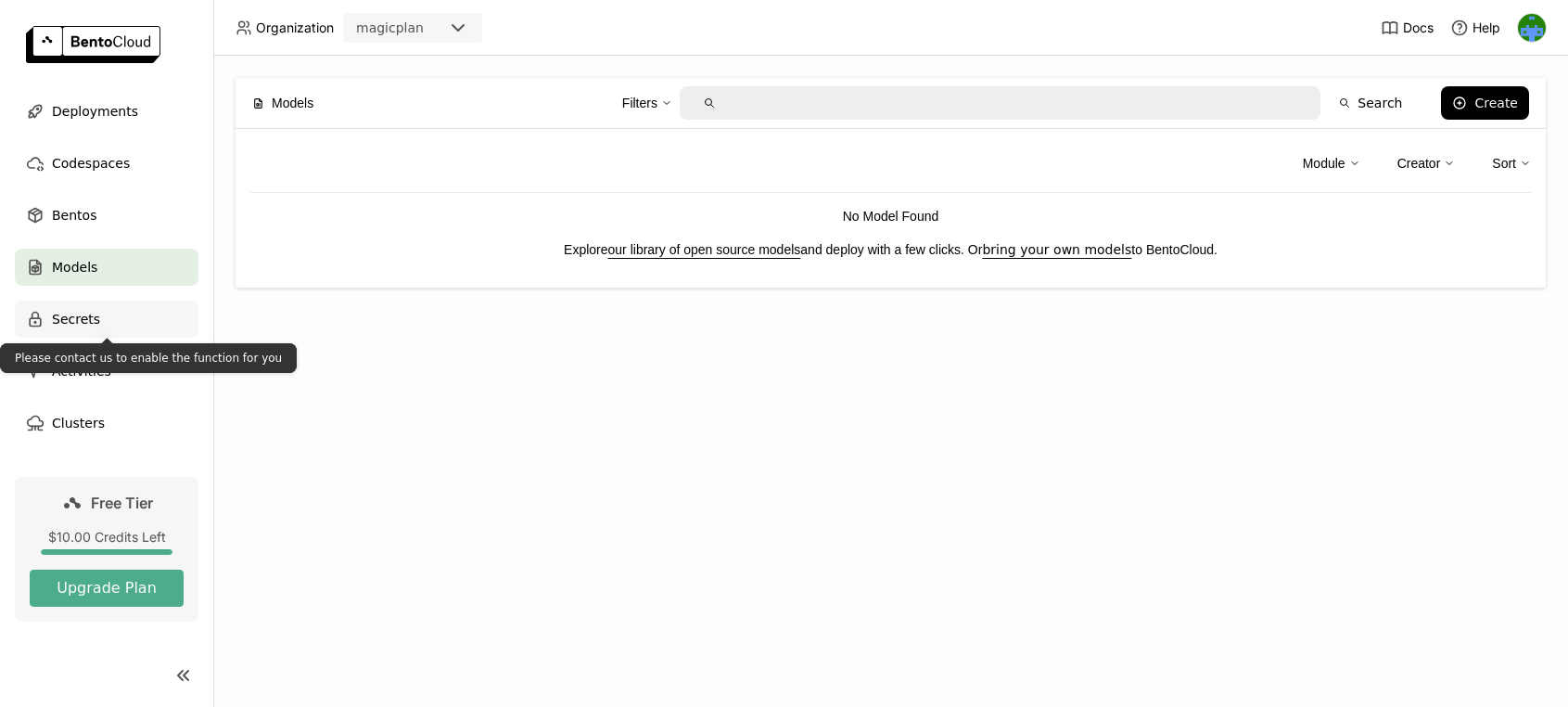
click at [77, 322] on span "Secrets" at bounding box center [75, 319] width 48 height 23
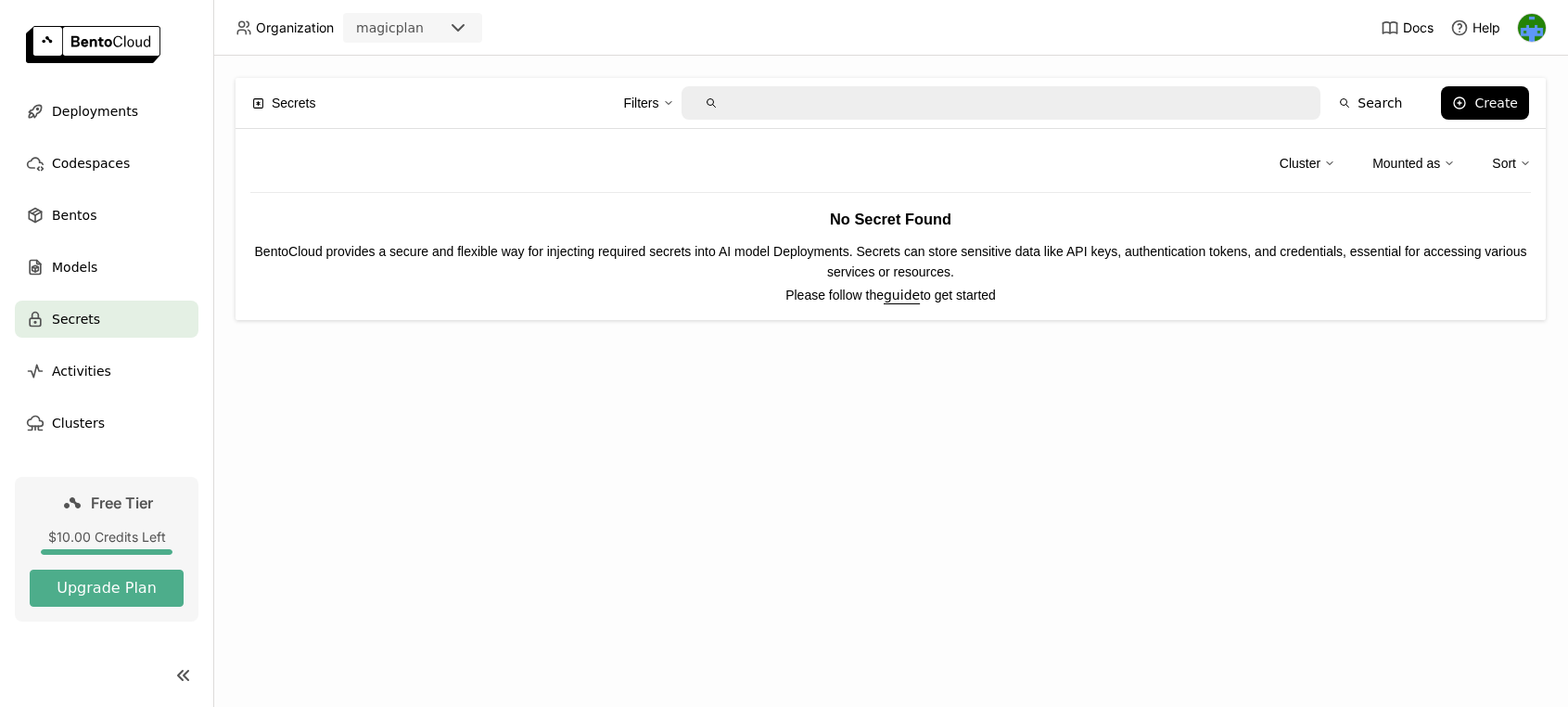
click at [583, 423] on div "Secrets Filters Search Create Cluster Mounted as Sort No Secret Found BentoClou…" at bounding box center [890, 380] width 1355 height 651
click at [96, 213] on div "Bentos" at bounding box center [107, 215] width 184 height 38
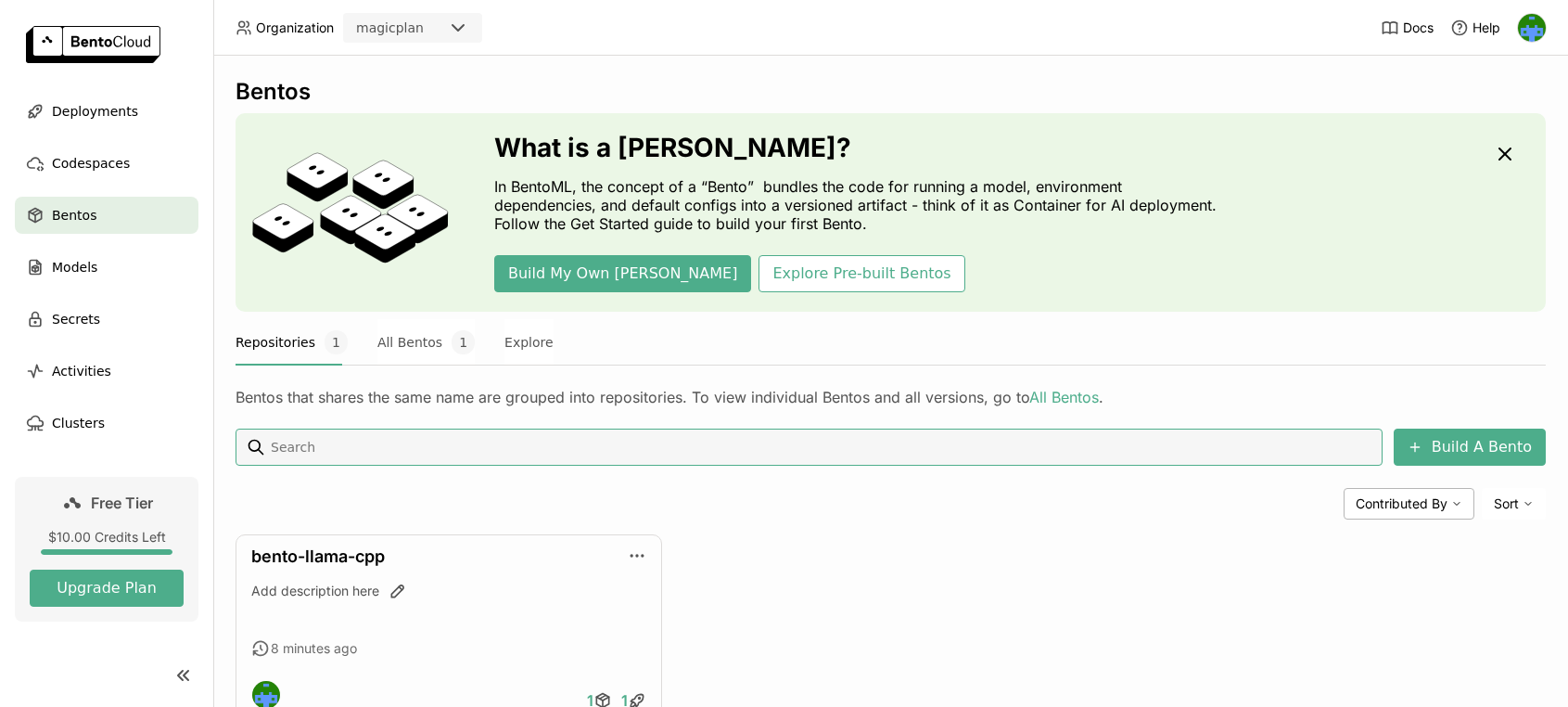
scroll to position [65, 0]
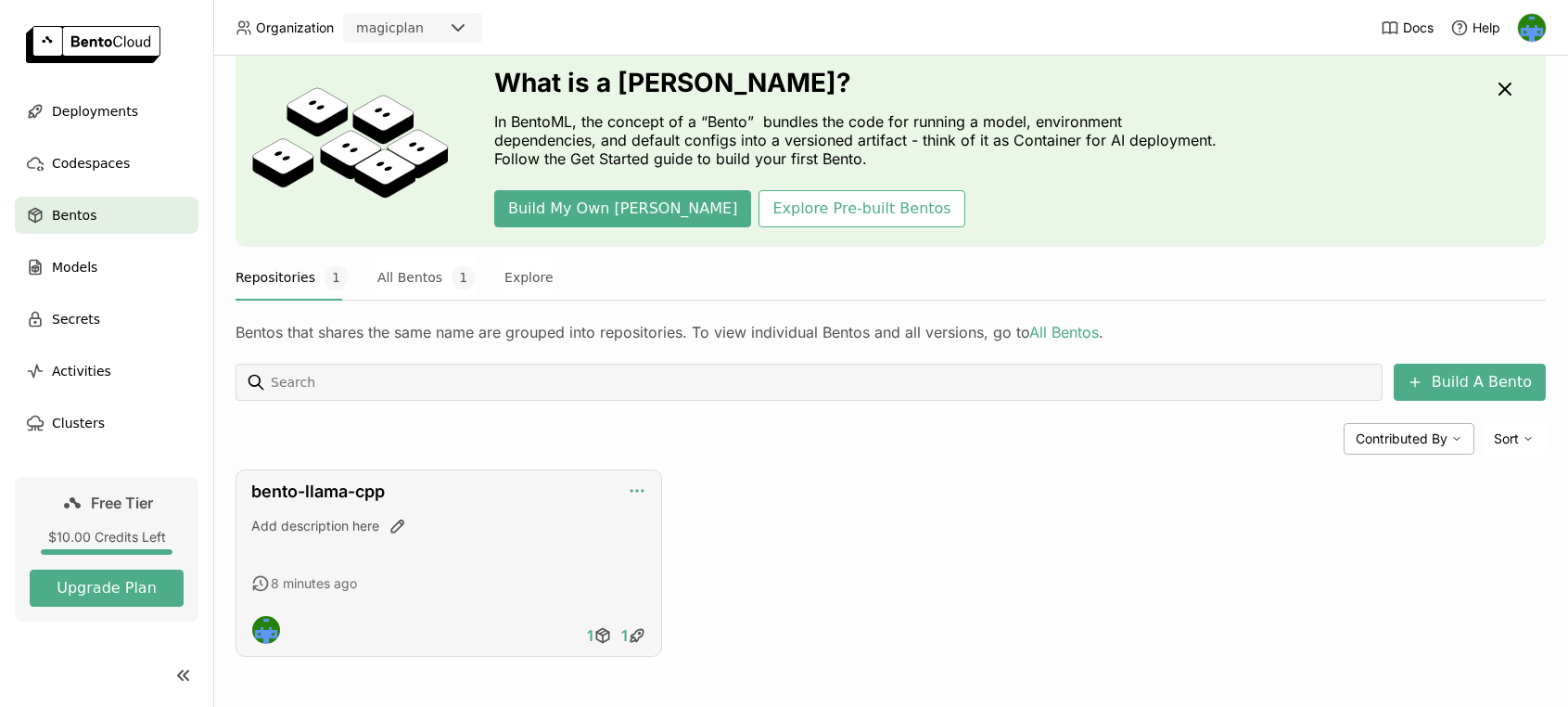
click at [639, 487] on icon "button" at bounding box center [638, 491] width 19 height 19
click at [904, 479] on div "bento-llama-cpp Add description here 8 minutes ago 1 1" at bounding box center [891, 563] width 1311 height 188
click at [83, 102] on span "Deployments" at bounding box center [95, 112] width 86 height 23
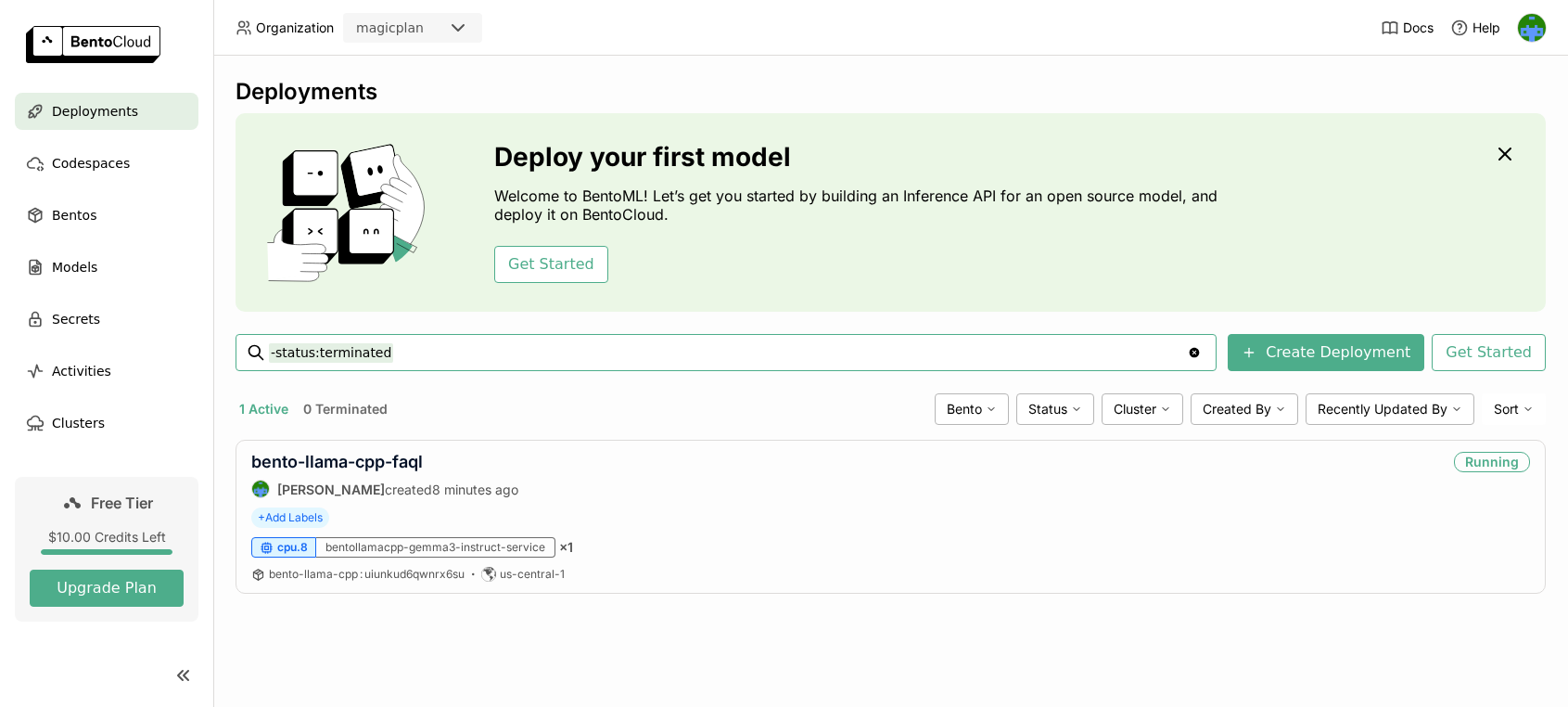
click at [640, 645] on div "Deployments Deploy your first model Welcome to BentoML! Let’s get you started b…" at bounding box center [890, 380] width 1355 height 651
click at [1070, 49] on header "Organization magicplan Docs Help" at bounding box center [784, 27] width 1568 height 55
